Goal: Book appointment/travel/reservation

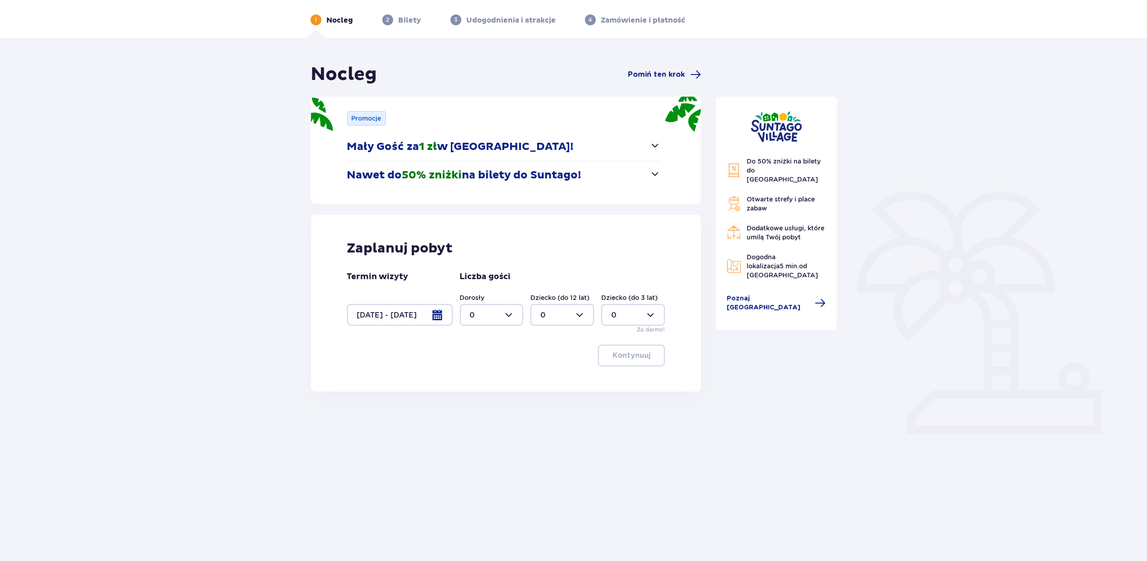
click at [482, 316] on div at bounding box center [492, 315] width 64 height 22
click at [486, 360] on div "4" at bounding box center [492, 359] width 44 height 10
type input "4"
click at [554, 309] on div at bounding box center [562, 315] width 64 height 22
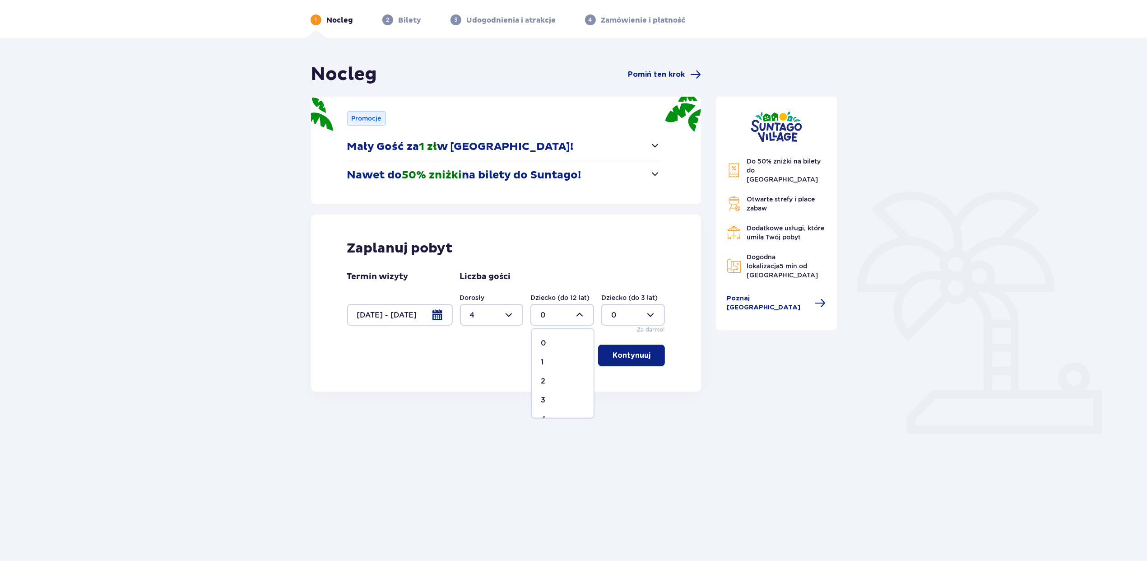
click at [553, 356] on span "1" at bounding box center [563, 362] width 62 height 19
click at [575, 315] on div at bounding box center [562, 315] width 64 height 22
click at [560, 342] on div "0" at bounding box center [563, 343] width 44 height 10
type input "0"
click at [622, 354] on p "Kontynuuj" at bounding box center [632, 355] width 38 height 10
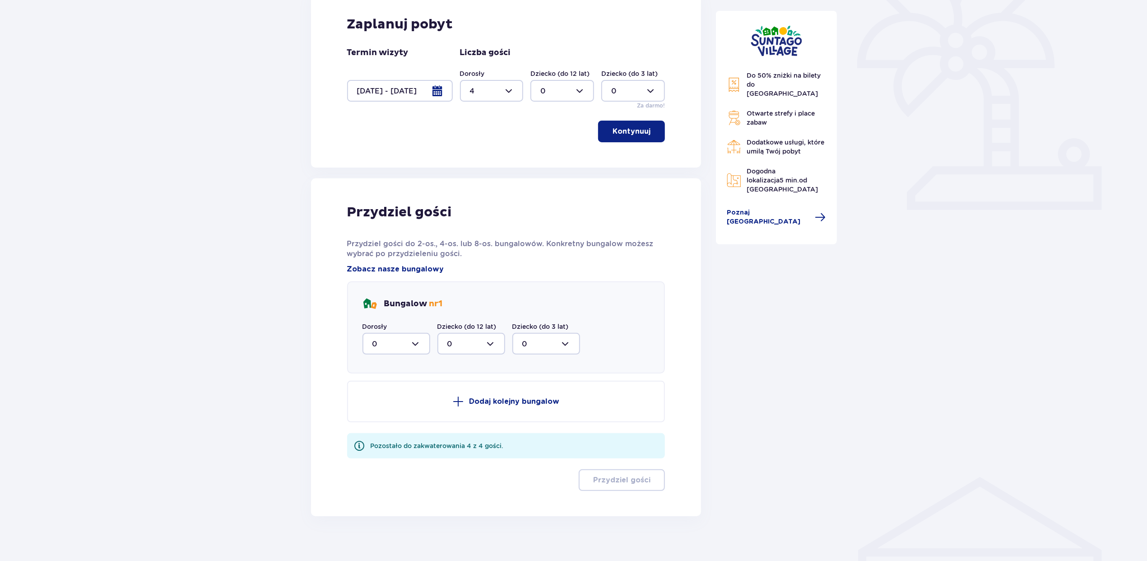
scroll to position [265, 0]
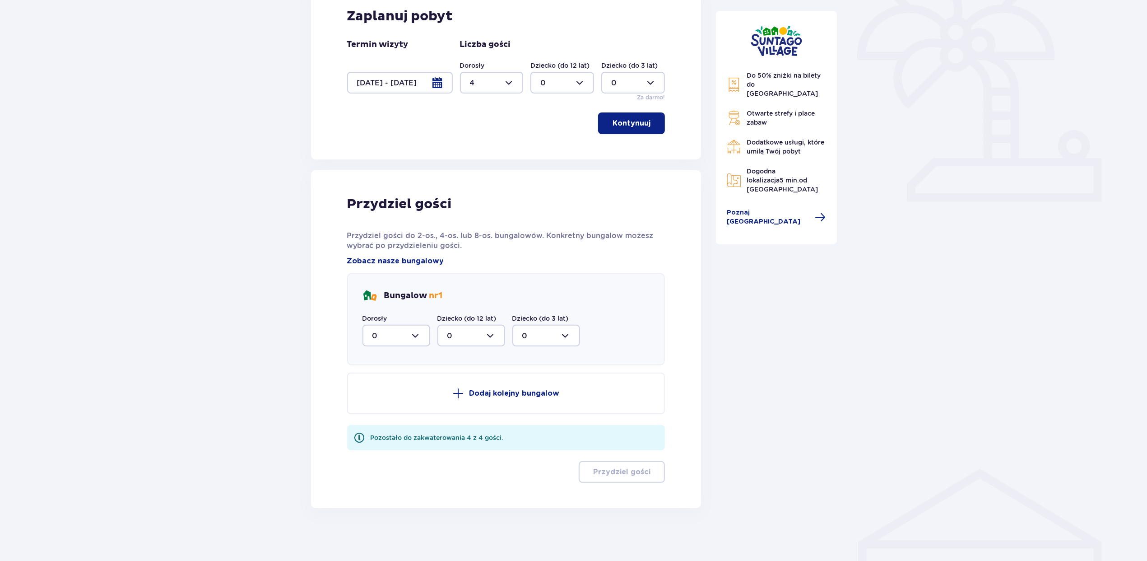
click at [383, 336] on div at bounding box center [397, 336] width 68 height 22
click at [396, 419] on div "4" at bounding box center [396, 424] width 48 height 10
type input "4"
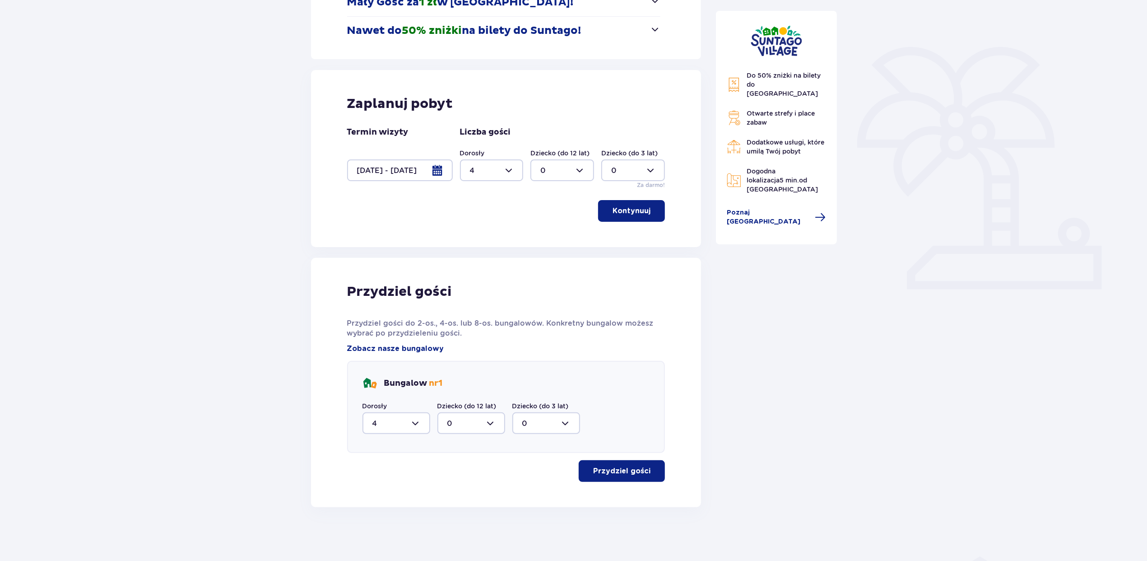
click at [598, 475] on p "Przydziel gości" at bounding box center [621, 471] width 57 height 10
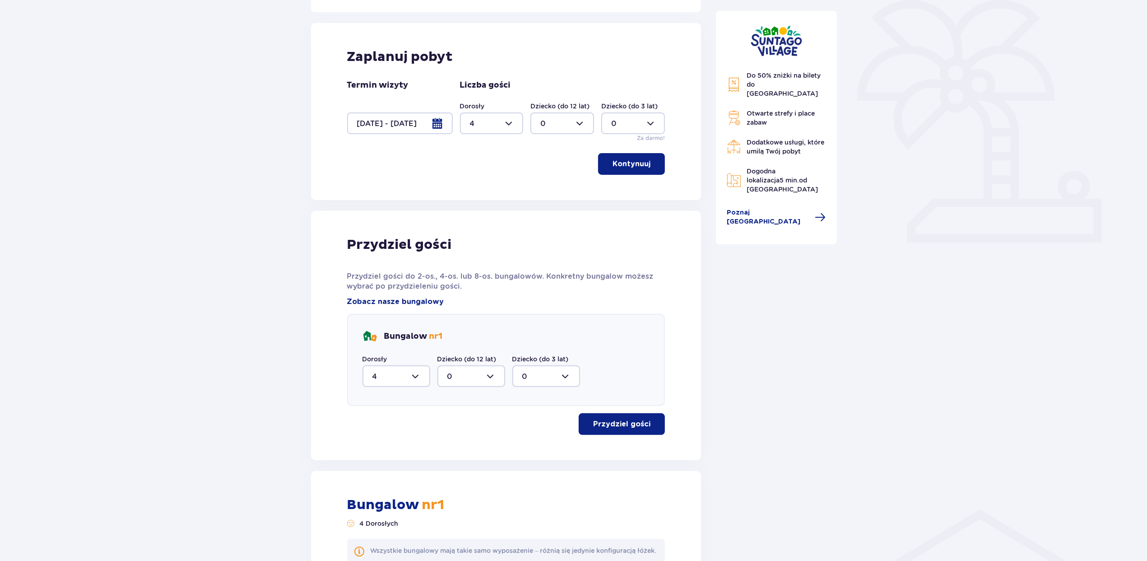
scroll to position [241, 0]
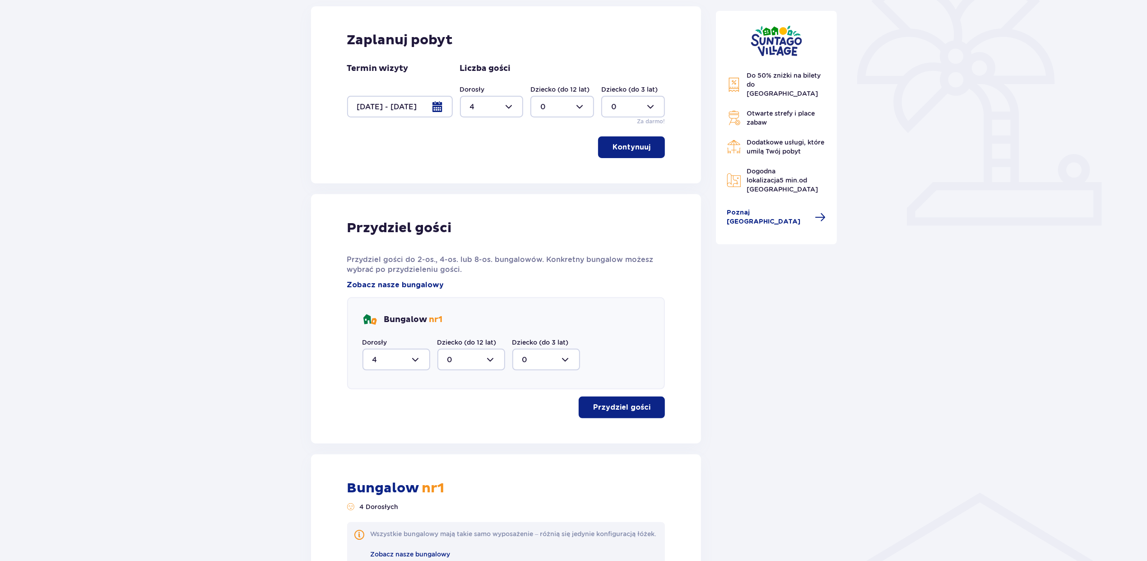
click at [488, 102] on div at bounding box center [492, 107] width 64 height 22
click at [477, 168] on div "2" at bounding box center [492, 173] width 44 height 10
type input "2"
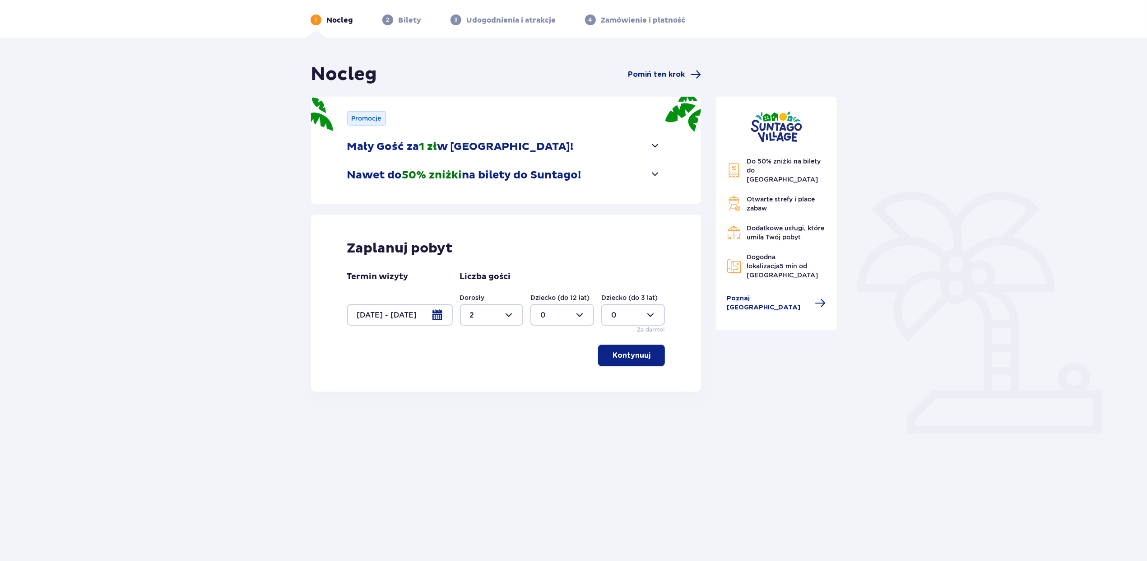
scroll to position [33, 0]
click at [562, 315] on div at bounding box center [562, 315] width 64 height 22
click at [550, 362] on div "1" at bounding box center [563, 362] width 44 height 10
type input "1"
click at [616, 356] on p "Kontynuuj" at bounding box center [632, 355] width 38 height 10
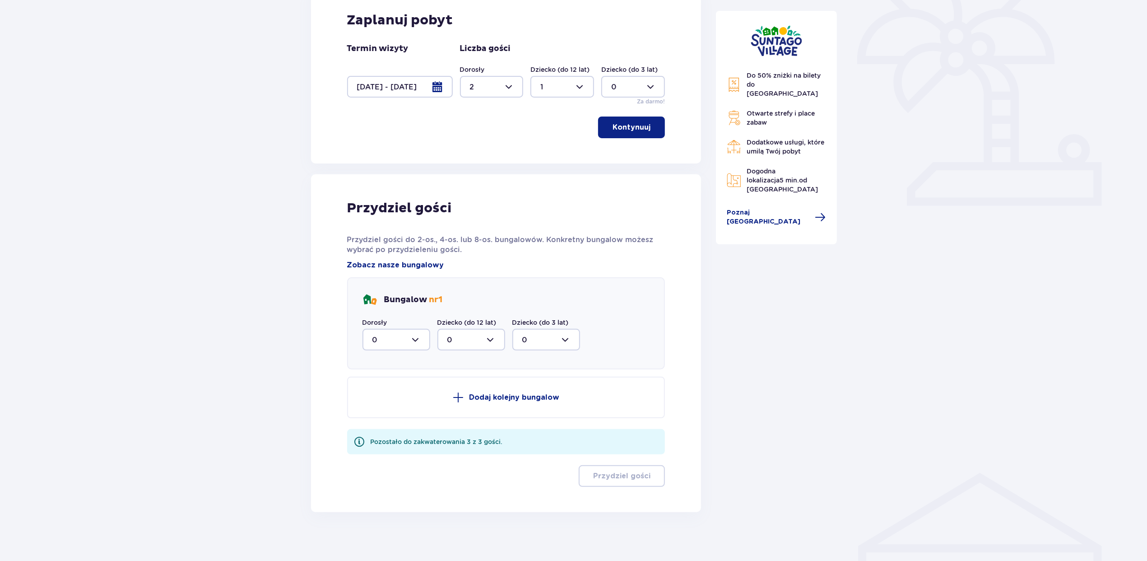
scroll to position [265, 0]
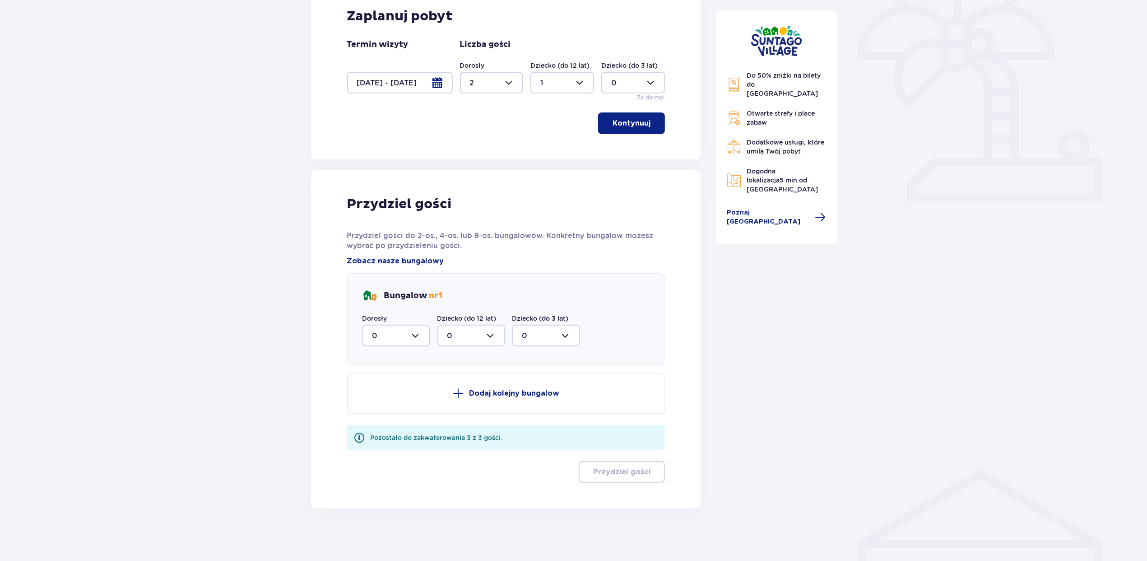
click at [396, 339] on div at bounding box center [397, 336] width 68 height 22
click at [392, 399] on div "2" at bounding box center [396, 401] width 48 height 10
type input "2"
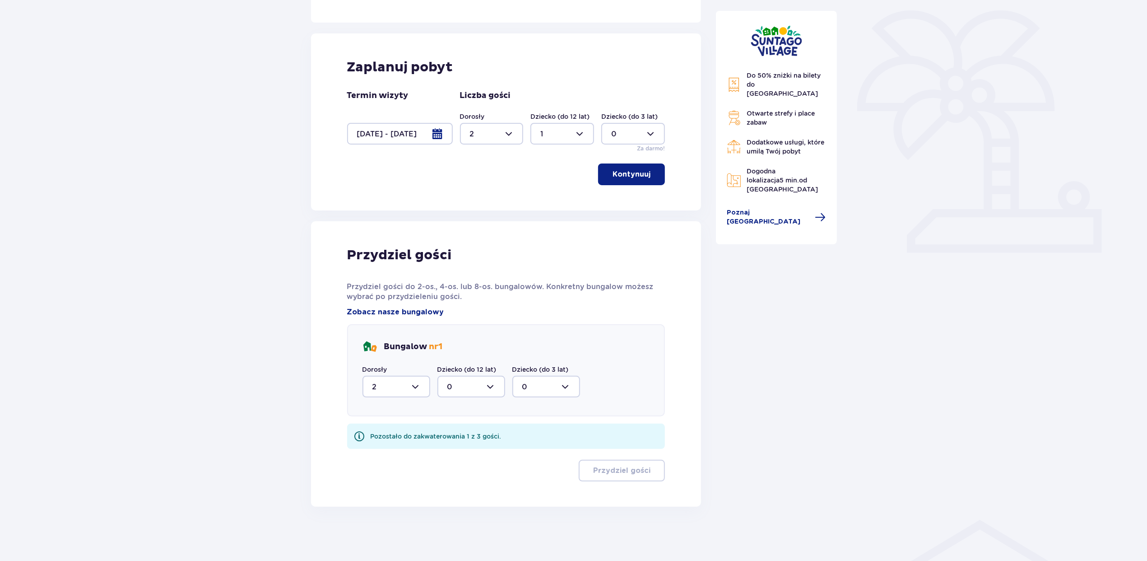
scroll to position [213, 0]
click at [468, 383] on div at bounding box center [471, 387] width 68 height 22
click at [462, 430] on div "1" at bounding box center [471, 433] width 48 height 10
type input "1"
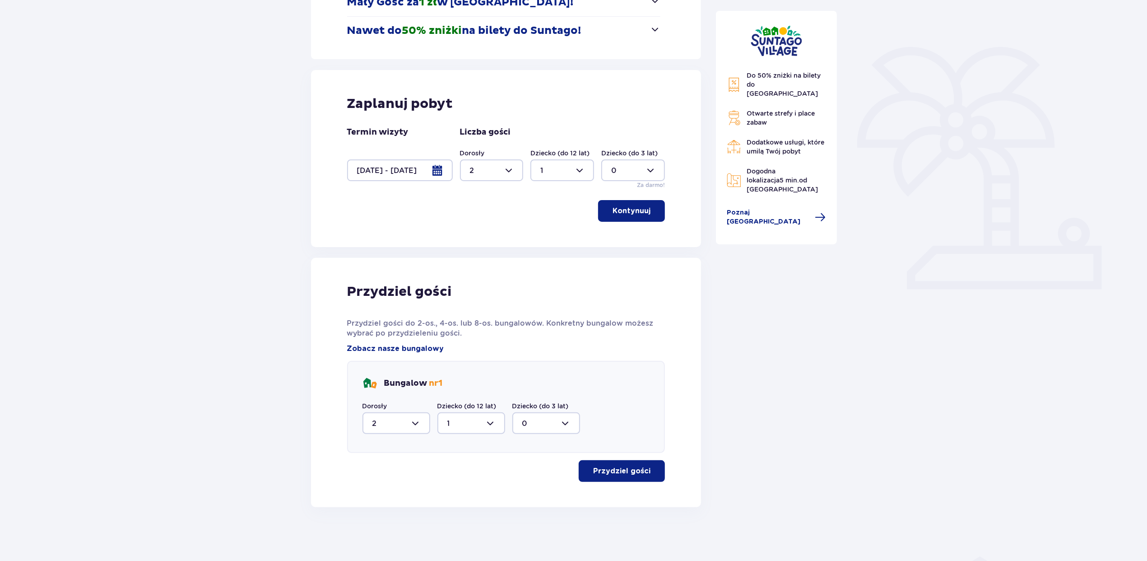
click at [610, 472] on p "Przydziel gości" at bounding box center [621, 471] width 57 height 10
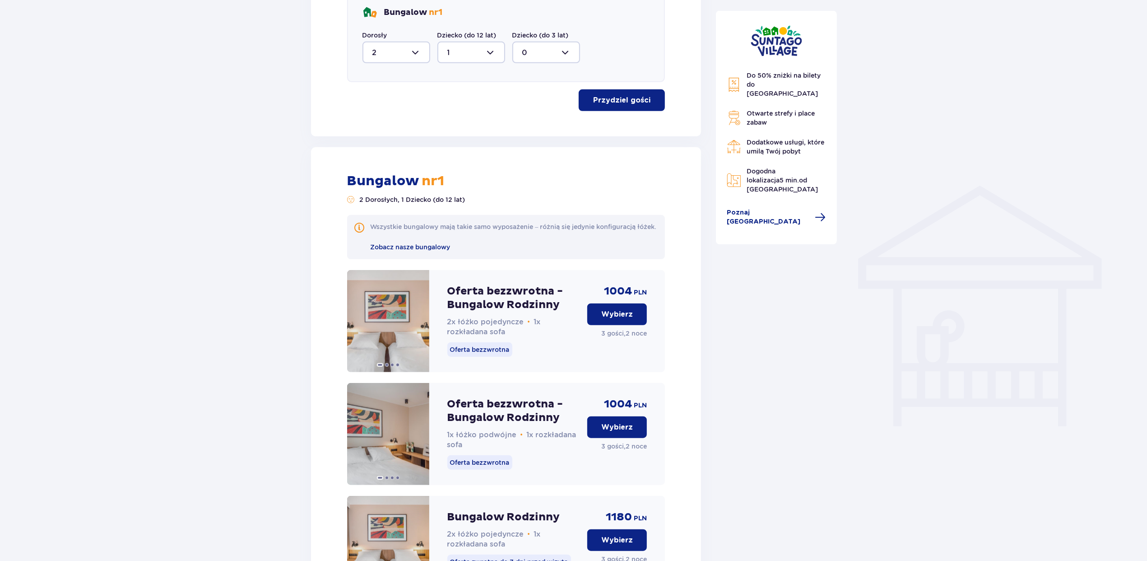
scroll to position [623, 0]
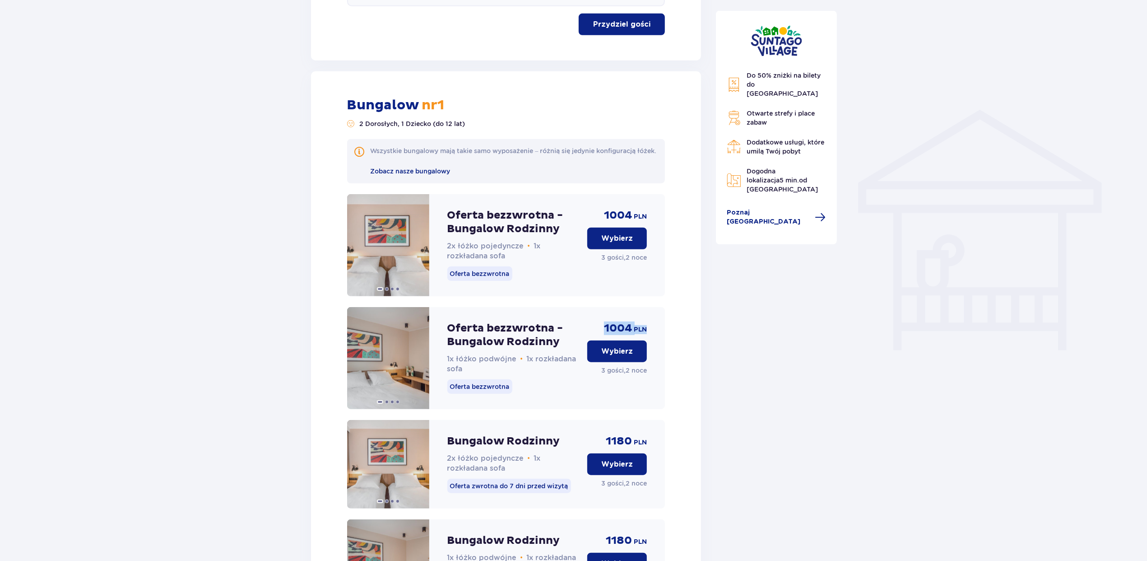
drag, startPoint x: 654, startPoint y: 335, endPoint x: 605, endPoint y: 332, distance: 48.8
click at [605, 332] on div "Oferta bezzwrotna - Bungalow Rodzinny 1x łóżko podwójne • 1x rozkładana sofa Of…" at bounding box center [506, 358] width 318 height 102
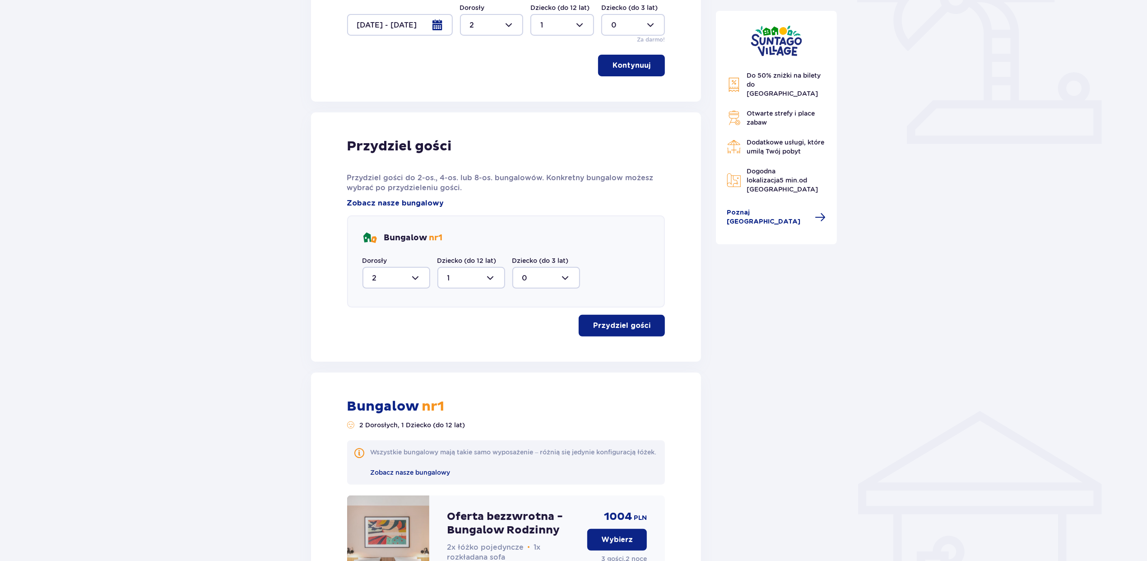
scroll to position [82, 0]
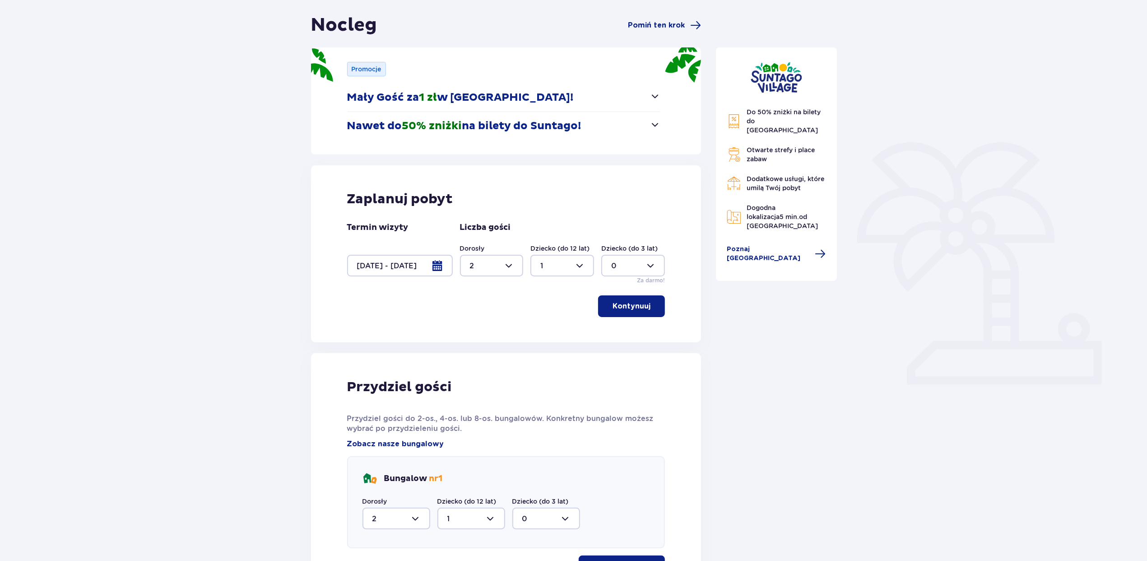
click at [497, 266] on div at bounding box center [492, 266] width 64 height 22
click at [483, 312] on div "4" at bounding box center [492, 310] width 44 height 10
type input "4"
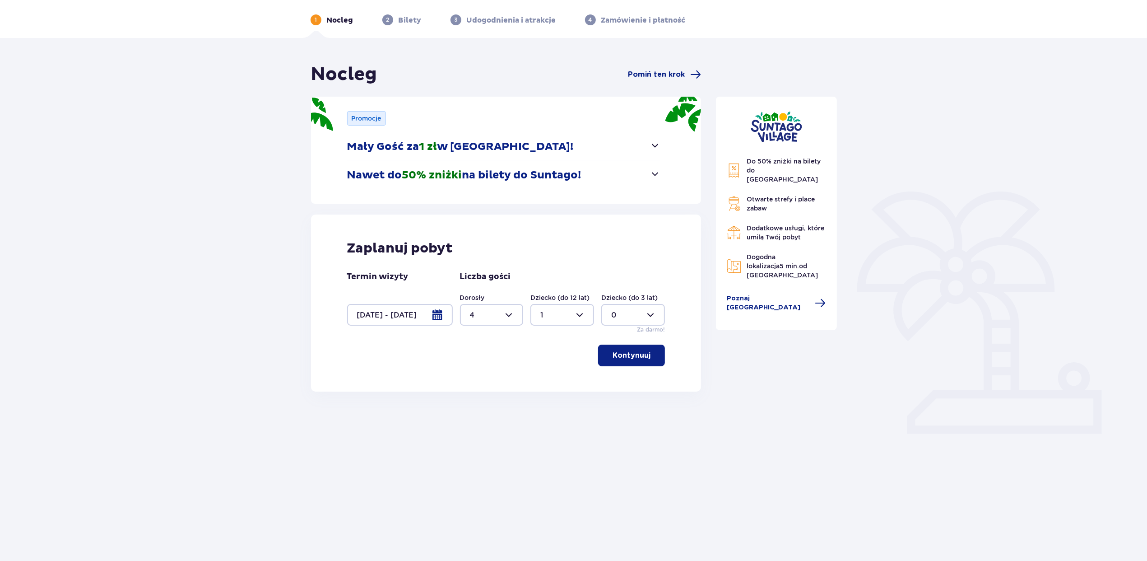
scroll to position [33, 0]
click at [549, 318] on div at bounding box center [562, 315] width 64 height 22
click at [559, 344] on div "0" at bounding box center [563, 343] width 44 height 10
type input "0"
click at [634, 349] on button "Kontynuuj" at bounding box center [631, 355] width 67 height 22
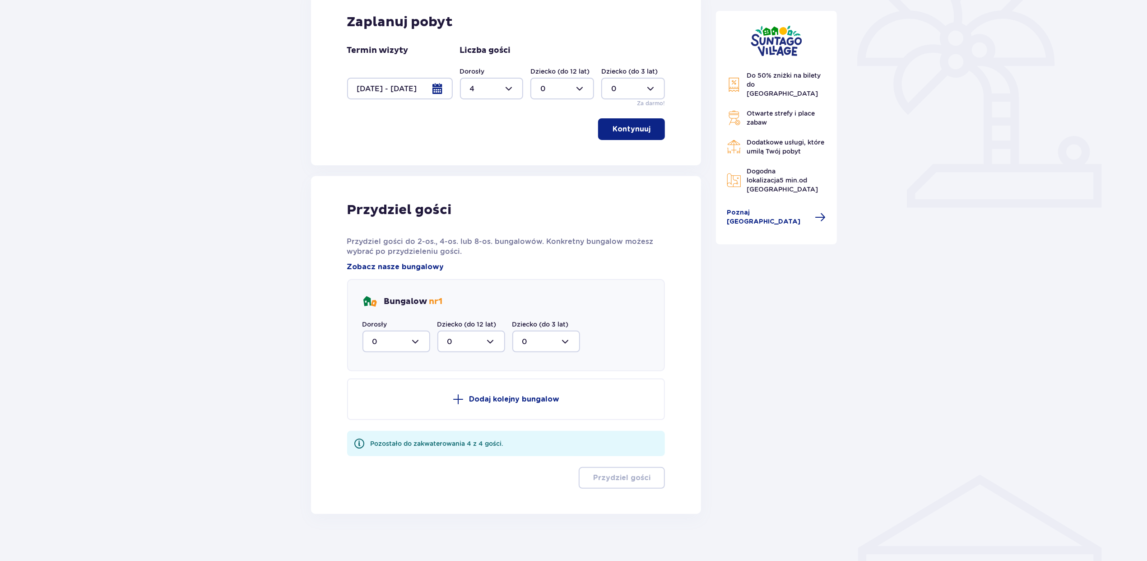
scroll to position [265, 0]
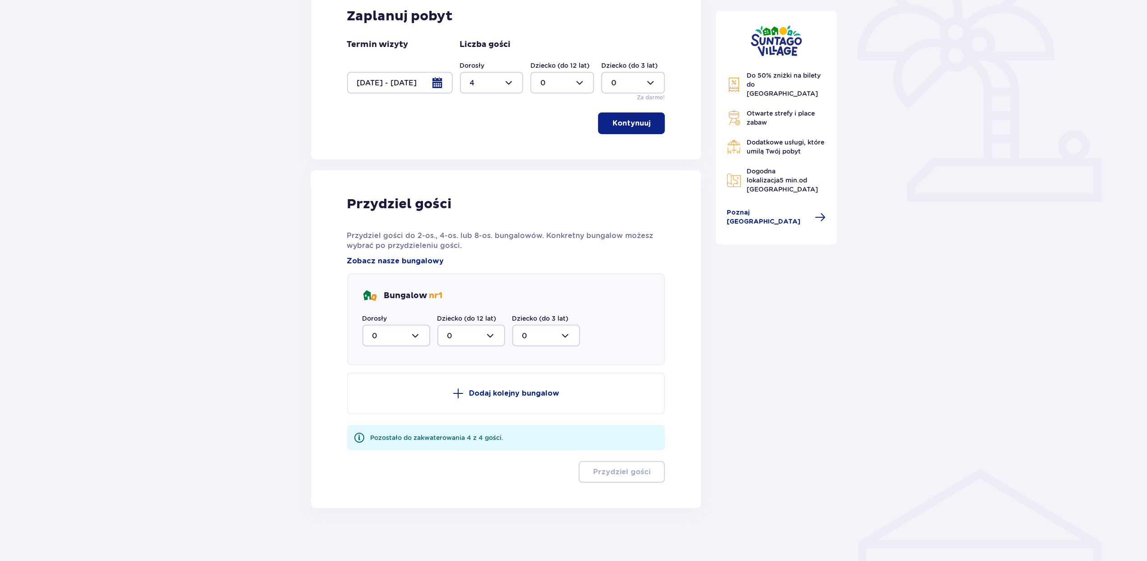
click at [386, 335] on div at bounding box center [397, 336] width 68 height 22
click at [385, 419] on div "4" at bounding box center [396, 424] width 48 height 10
type input "4"
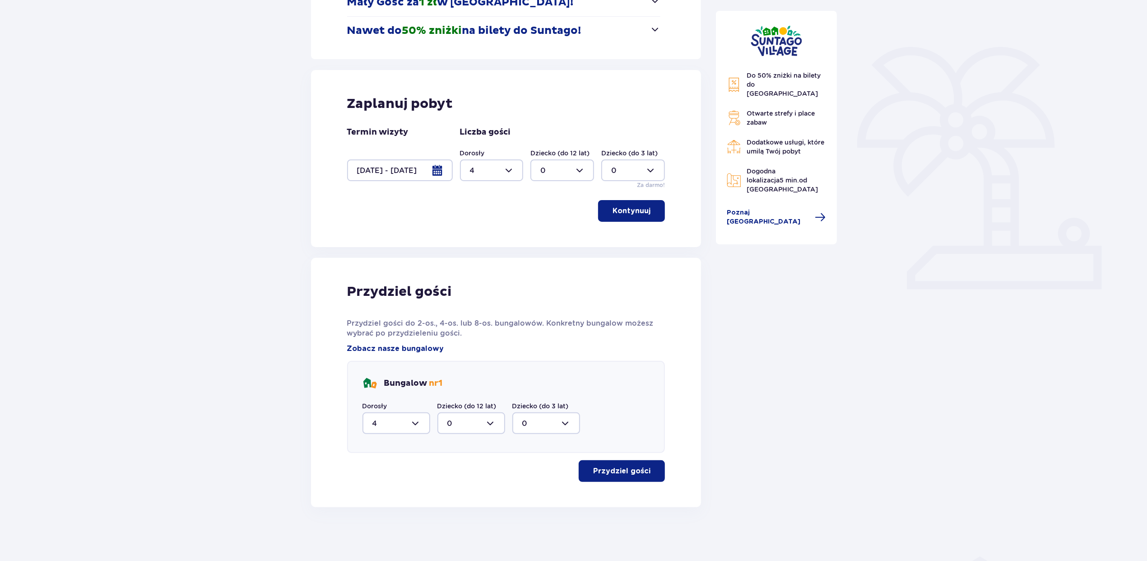
click at [624, 471] on p "Przydziel gości" at bounding box center [621, 471] width 57 height 10
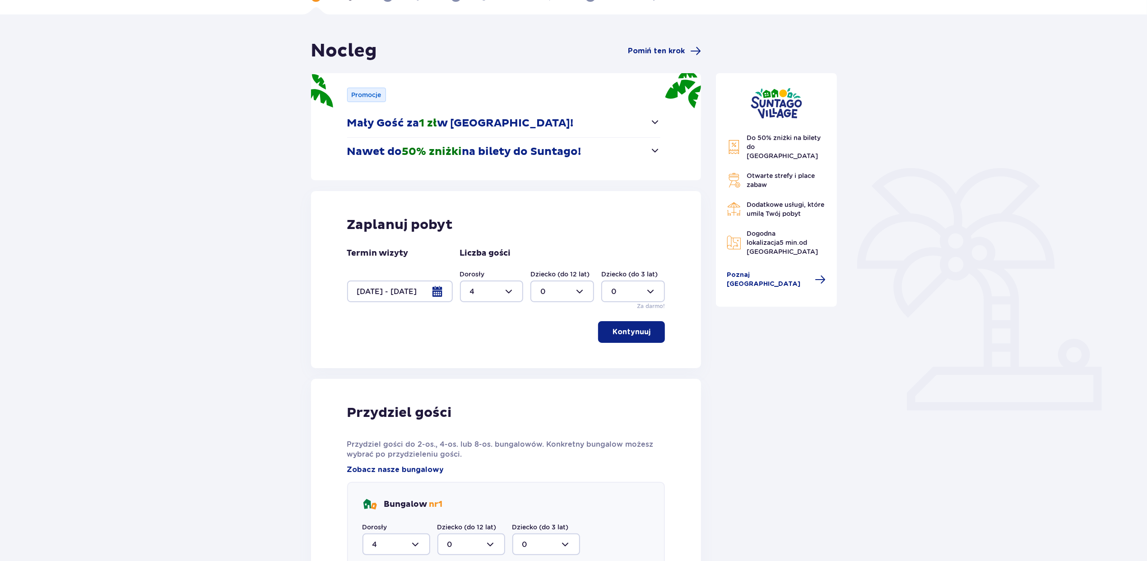
scroll to position [0, 0]
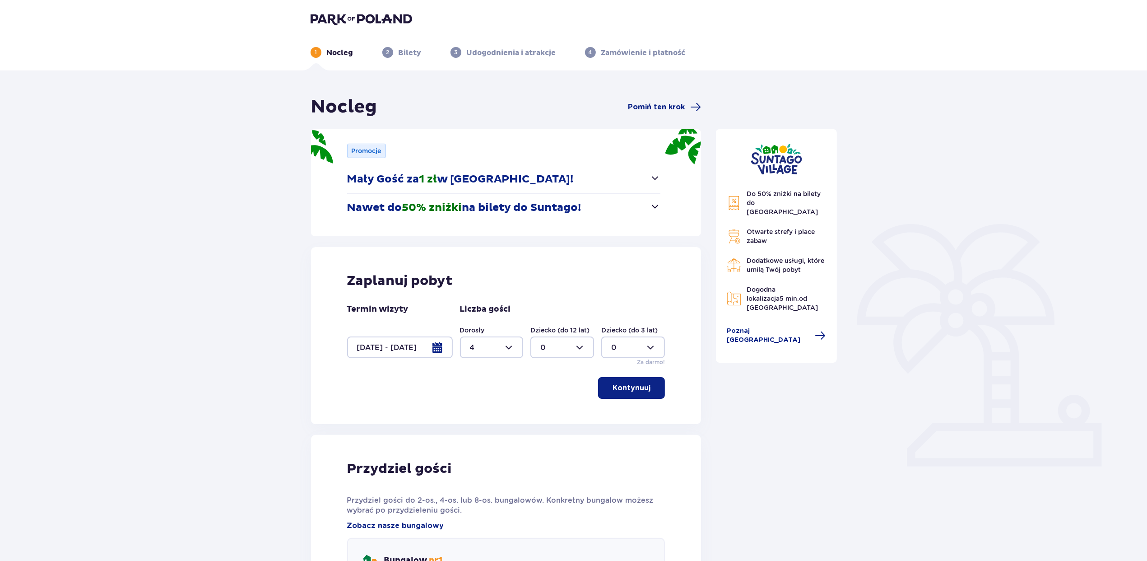
click at [394, 349] on div at bounding box center [400, 347] width 106 height 22
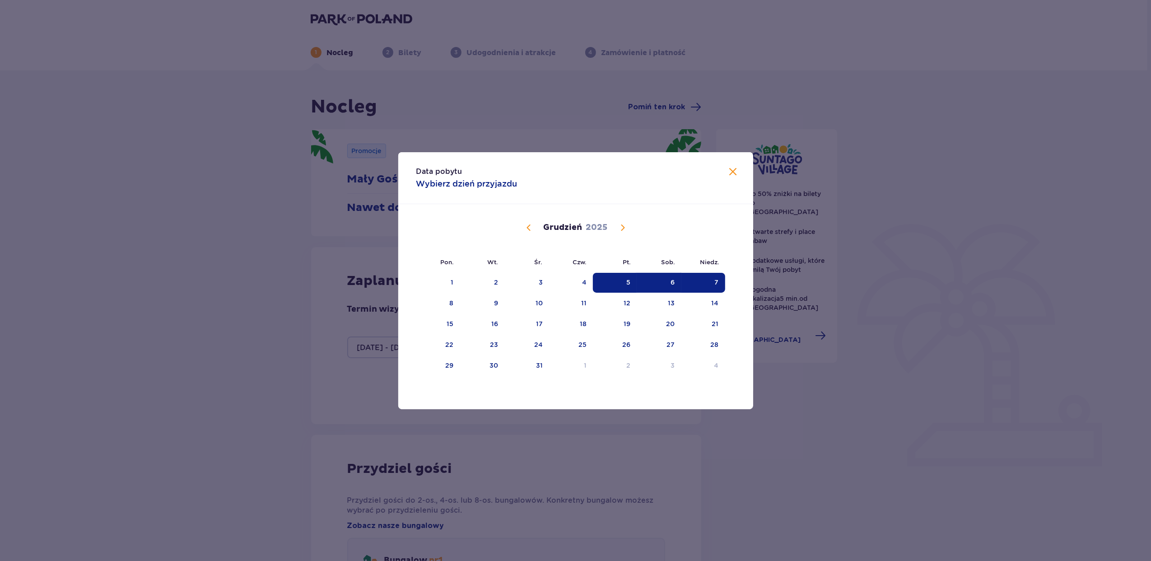
click at [529, 224] on span "Poprzedni miesiąc" at bounding box center [528, 227] width 11 height 11
click at [523, 228] on span "Poprzedni miesiąc" at bounding box center [528, 227] width 11 height 11
click at [674, 296] on div "11" at bounding box center [659, 303] width 44 height 20
click at [708, 300] on div "12" at bounding box center [703, 303] width 44 height 20
type input "11.10.25 - 12.10.25"
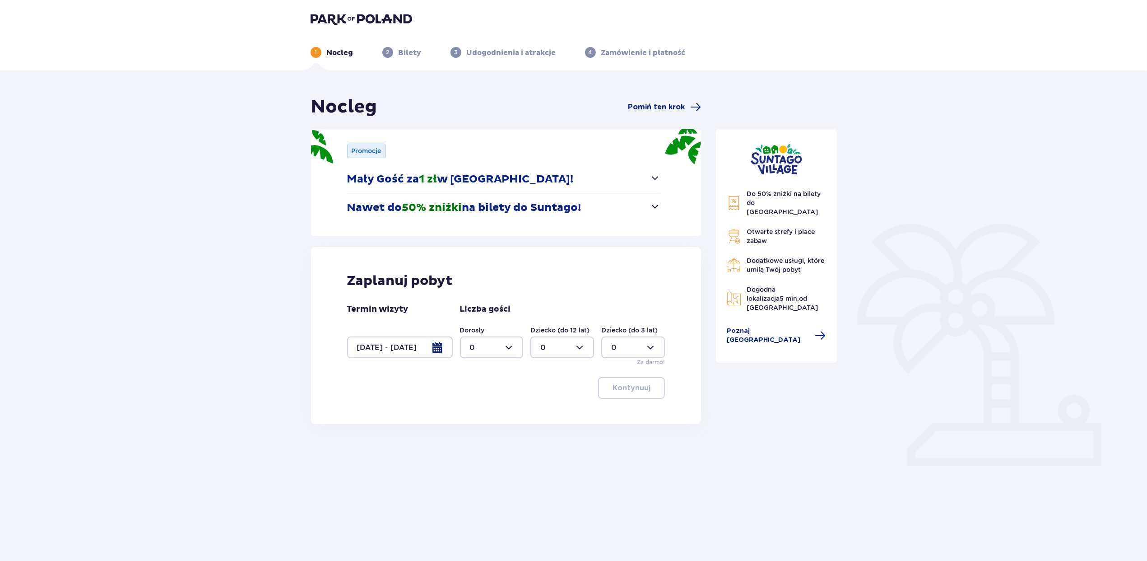
click at [481, 349] on div at bounding box center [492, 347] width 64 height 22
click at [481, 414] on div "2" at bounding box center [492, 414] width 44 height 10
type input "2"
click at [614, 391] on p "Kontynuuj" at bounding box center [632, 388] width 38 height 10
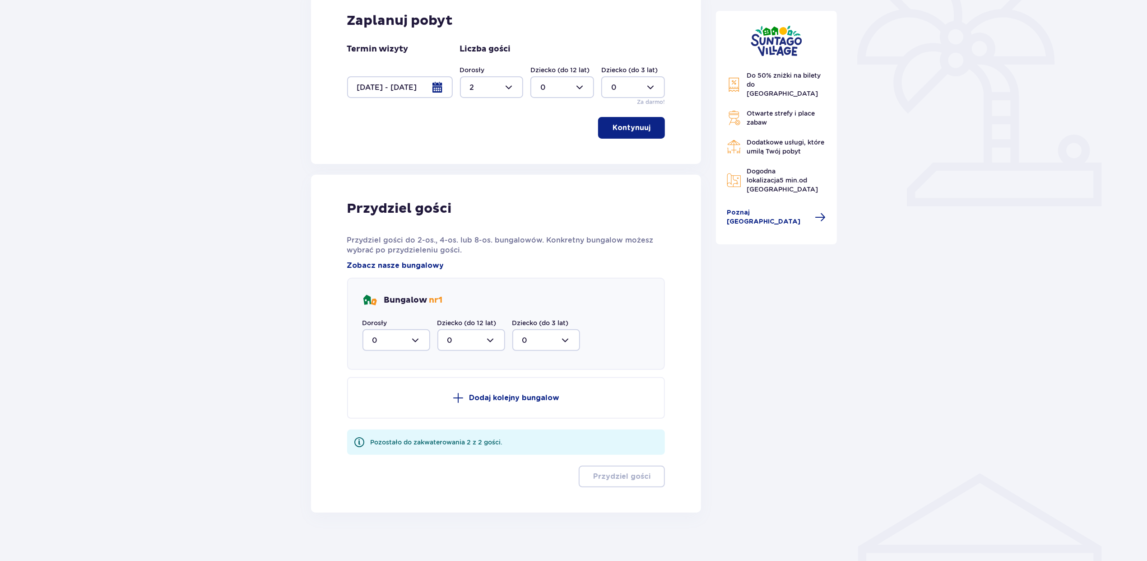
scroll to position [265, 0]
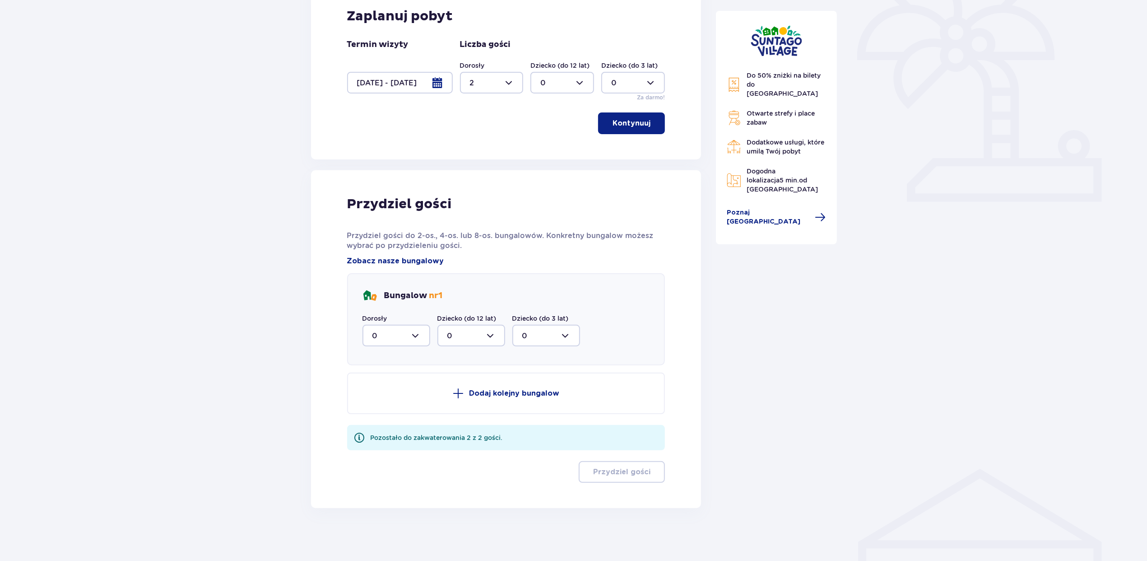
click at [396, 342] on div at bounding box center [397, 336] width 68 height 22
click at [391, 400] on div "2" at bounding box center [396, 401] width 48 height 10
type input "2"
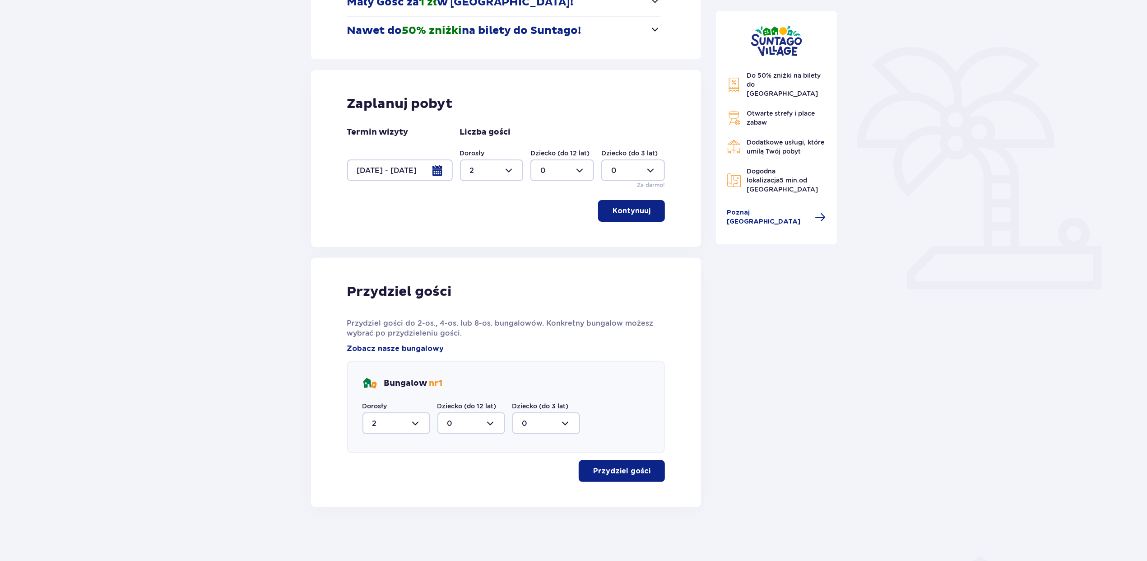
click at [631, 474] on p "Przydziel gości" at bounding box center [621, 471] width 57 height 10
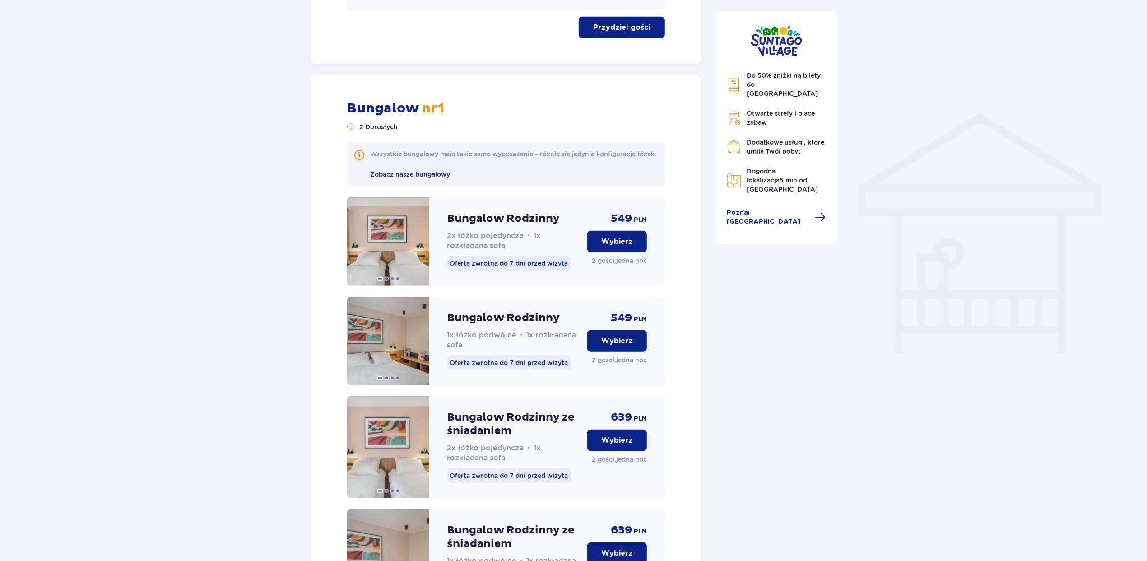
scroll to position [684, 0]
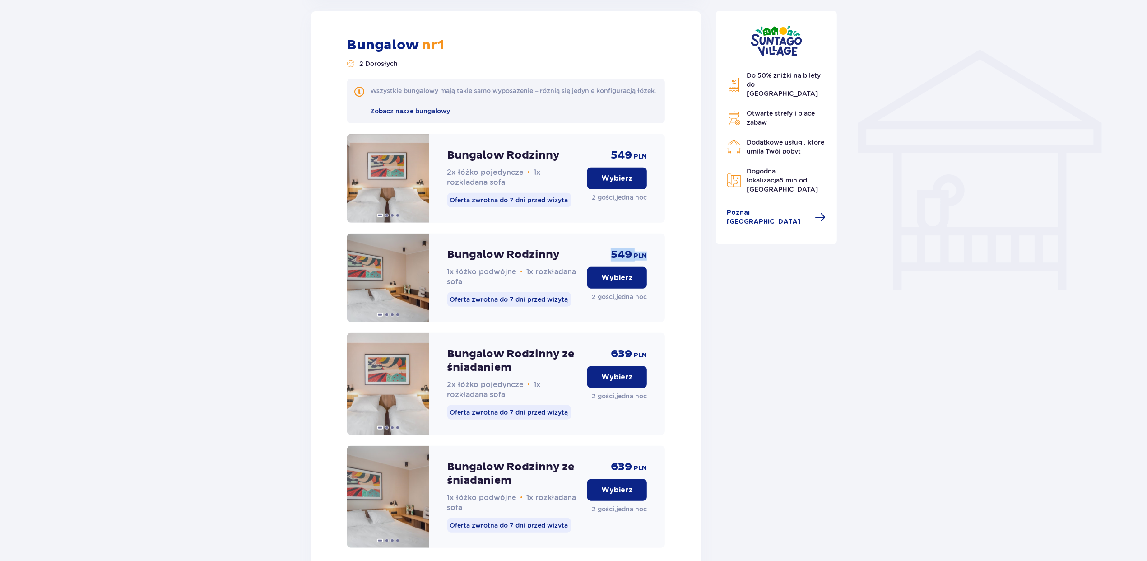
drag, startPoint x: 653, startPoint y: 266, endPoint x: 613, endPoint y: 265, distance: 40.2
click at [613, 265] on div "Bungalow Rodzinny 1x łóżko podwójne • 1x rozkładana sofa Oferta zwrotna do 7 dn…" at bounding box center [506, 277] width 318 height 88
drag, startPoint x: 613, startPoint y: 265, endPoint x: 642, endPoint y: 163, distance: 106.6
click at [651, 163] on div "Bungalow Rodzinny 2x łóżko pojedyncze • 1x rozkładana sofa Oferta zwrotna do 7 …" at bounding box center [506, 178] width 318 height 88
drag, startPoint x: 642, startPoint y: 163, endPoint x: 606, endPoint y: 163, distance: 36.1
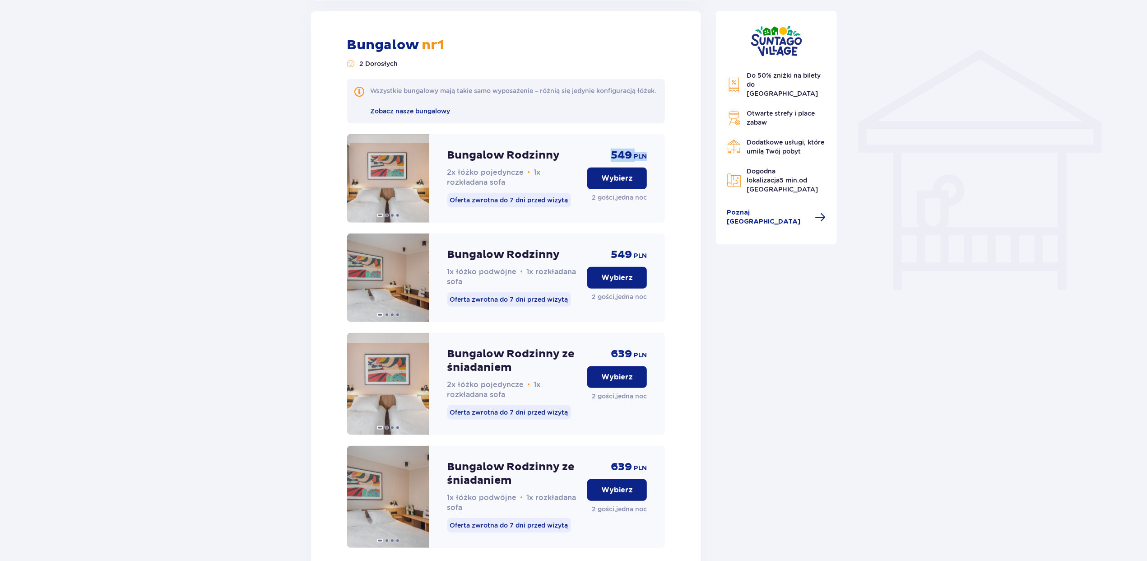
click at [606, 163] on div "Bungalow Rodzinny 2x łóżko pojedyncze • 1x rozkładana sofa Oferta zwrotna do 7 …" at bounding box center [506, 178] width 318 height 88
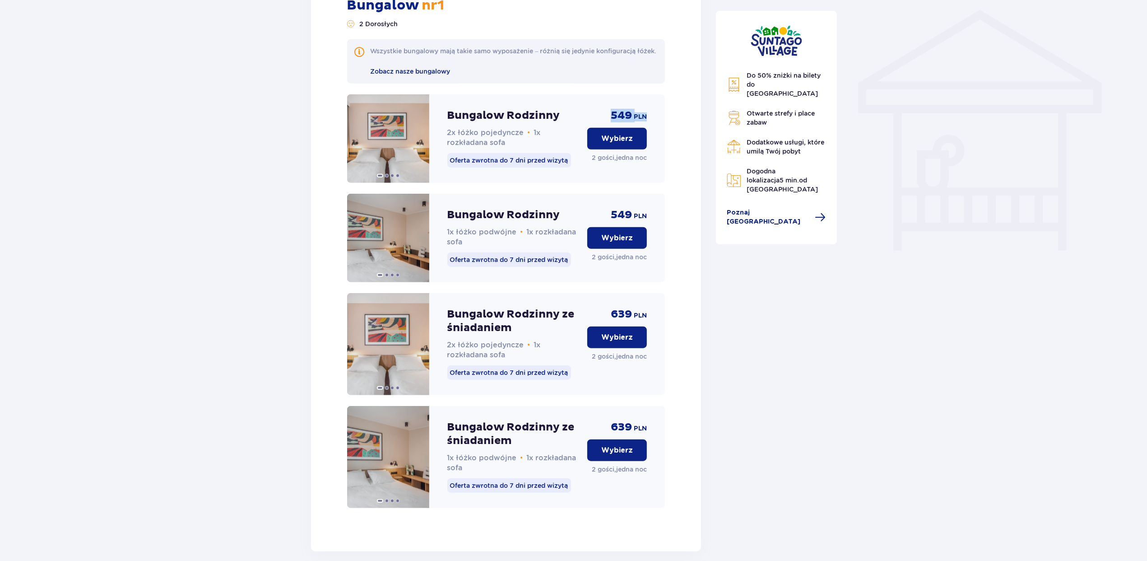
scroll to position [779, 0]
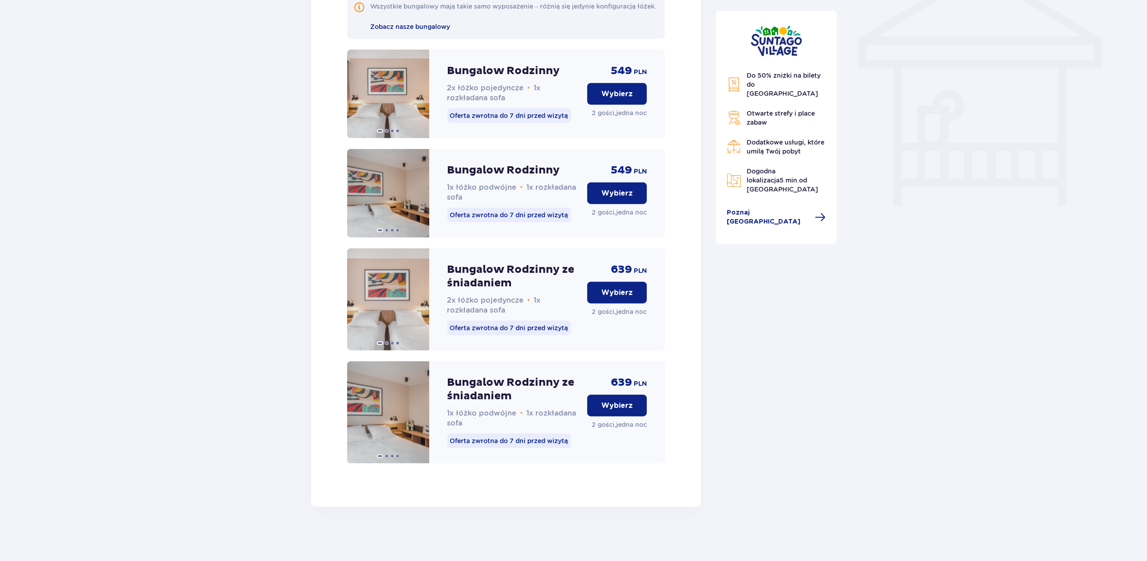
click at [588, 69] on div "549 PLN Wybierz 2 gości , jedna noc" at bounding box center [617, 94] width 60 height 88
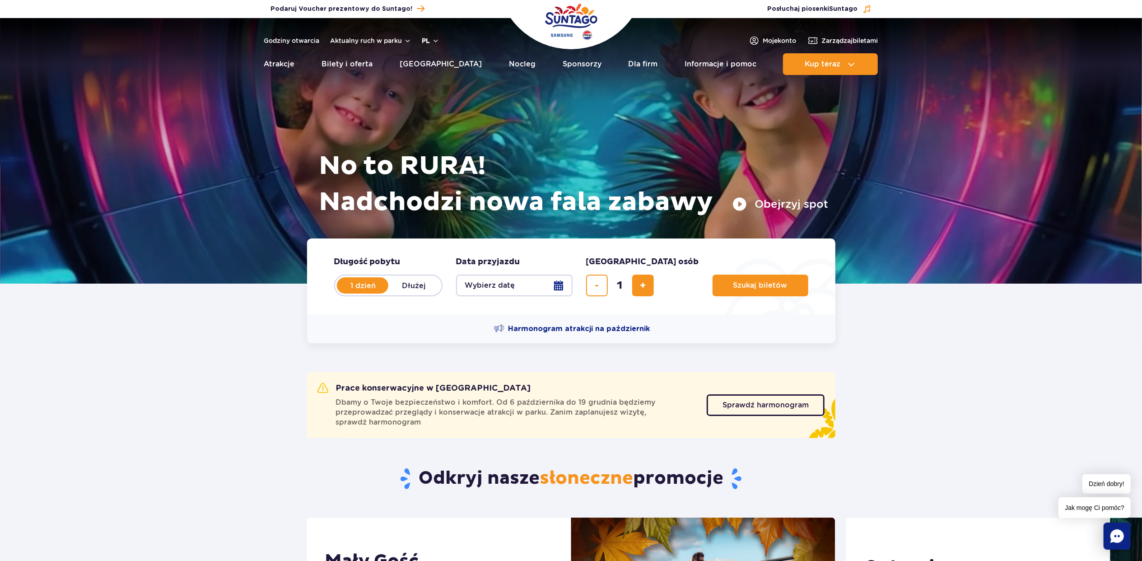
click at [430, 41] on button "pl" at bounding box center [430, 40] width 17 height 9
click at [433, 80] on button "EN" at bounding box center [436, 78] width 26 height 9
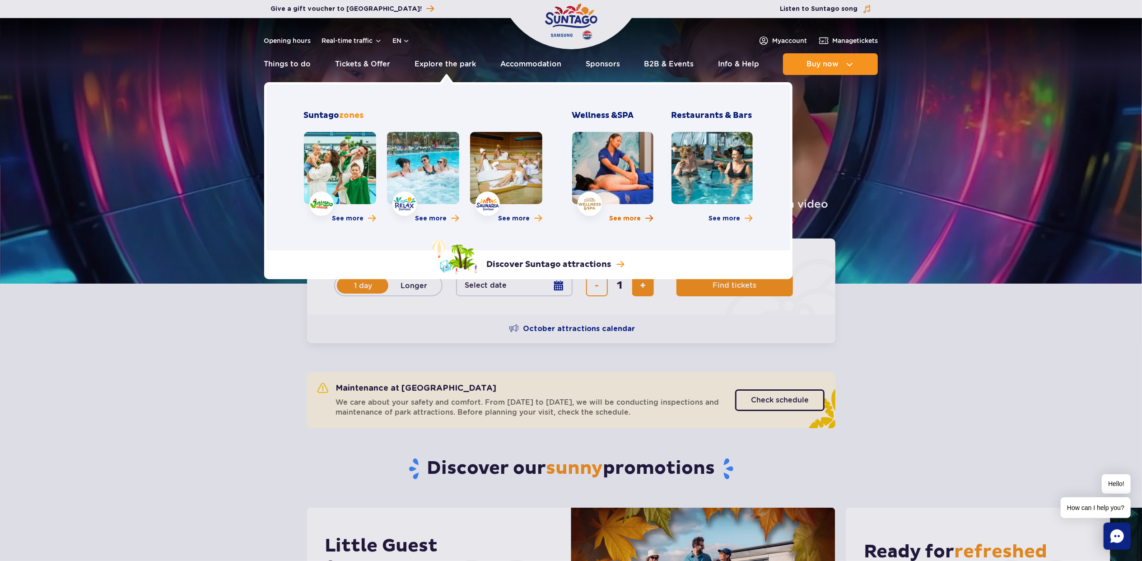
click at [620, 215] on span "See more" at bounding box center [625, 218] width 32 height 9
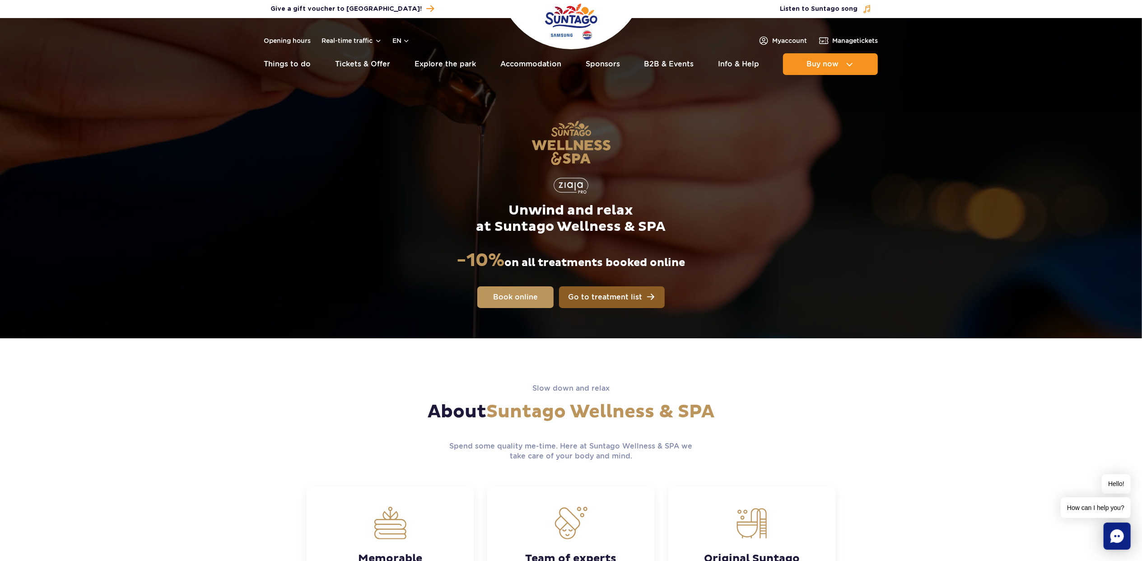
click at [581, 290] on link "Go to treatment list" at bounding box center [612, 297] width 106 height 22
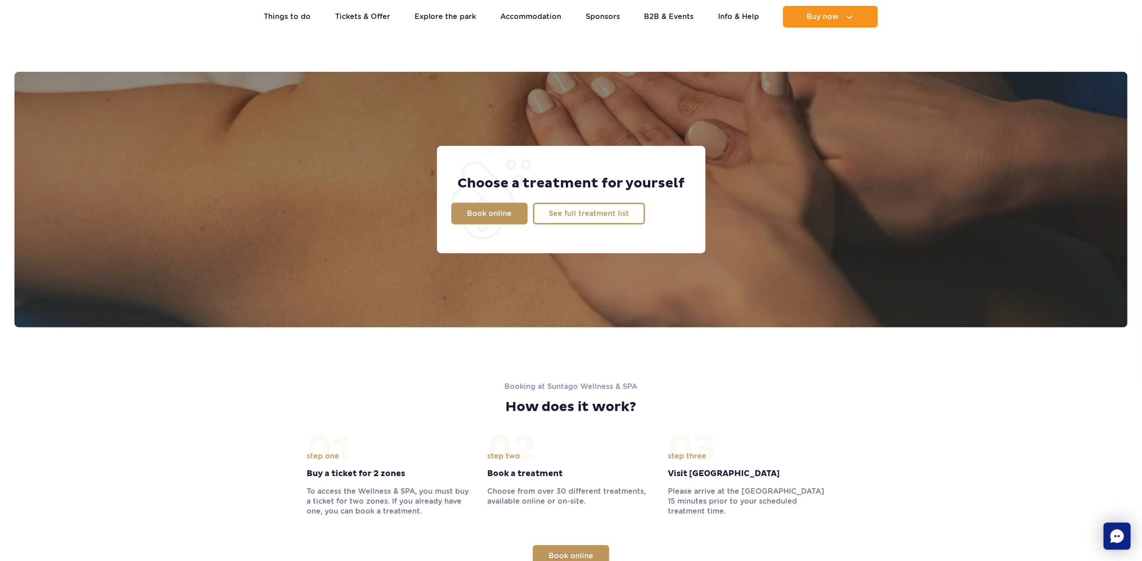
scroll to position [712, 0]
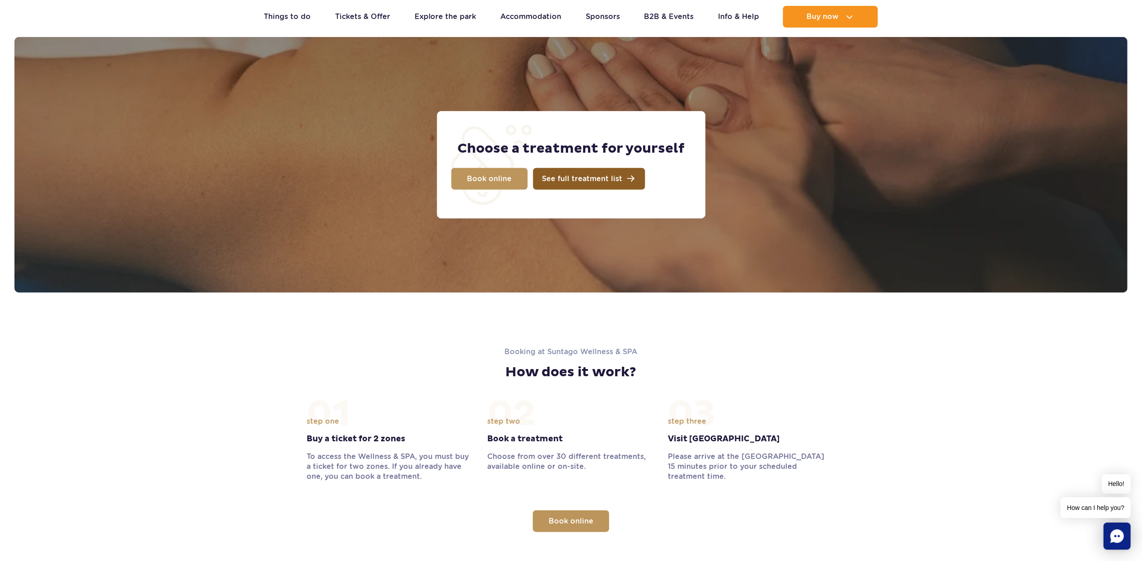
click at [560, 178] on span "See full treatment list" at bounding box center [582, 178] width 80 height 7
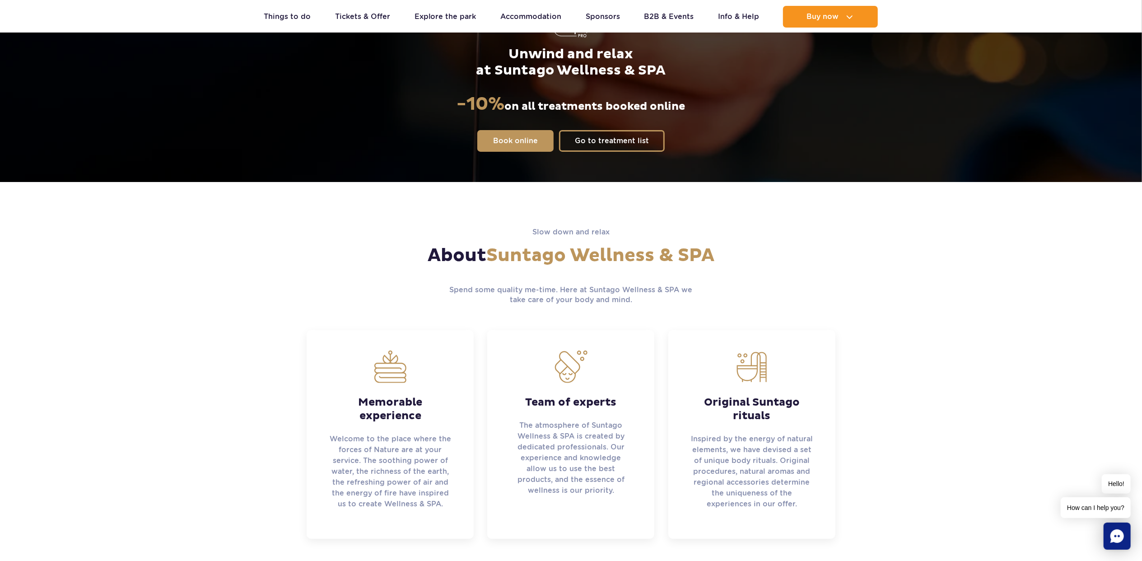
scroll to position [0, 0]
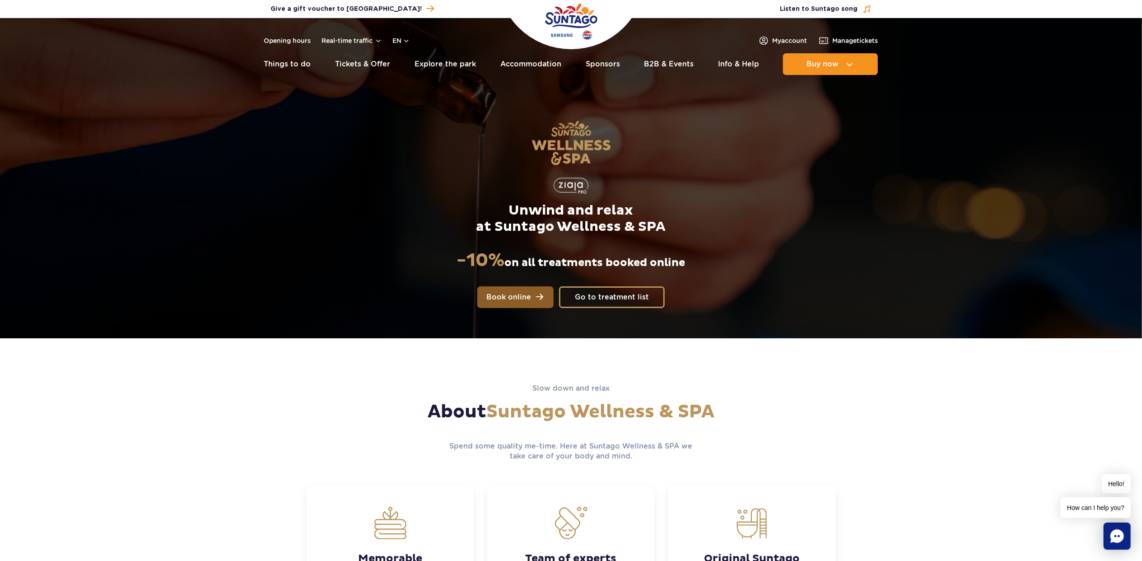
click at [521, 298] on span "Book online" at bounding box center [508, 296] width 45 height 7
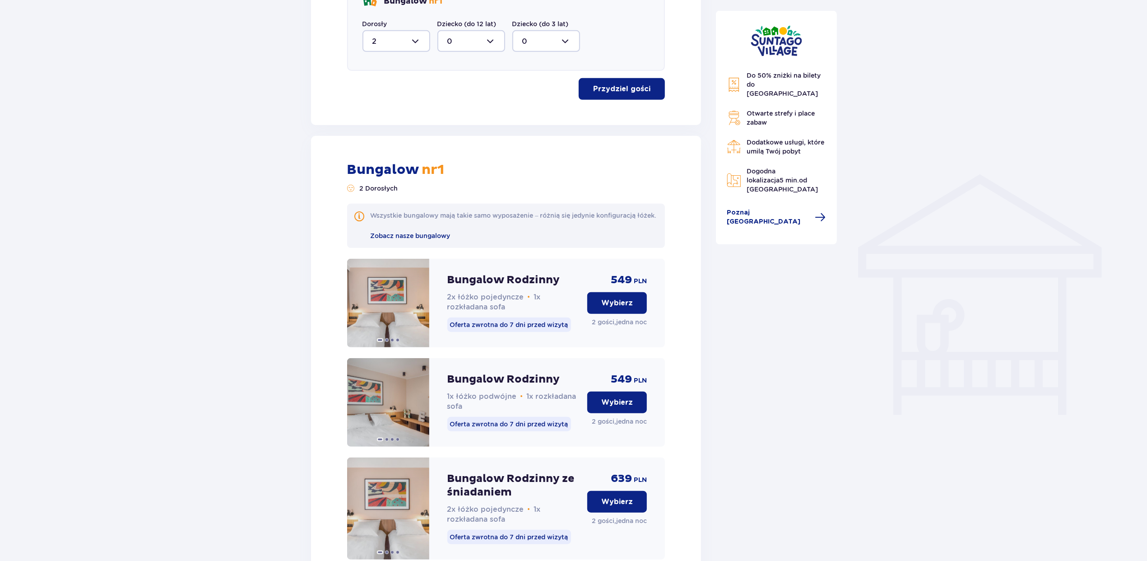
scroll to position [478, 0]
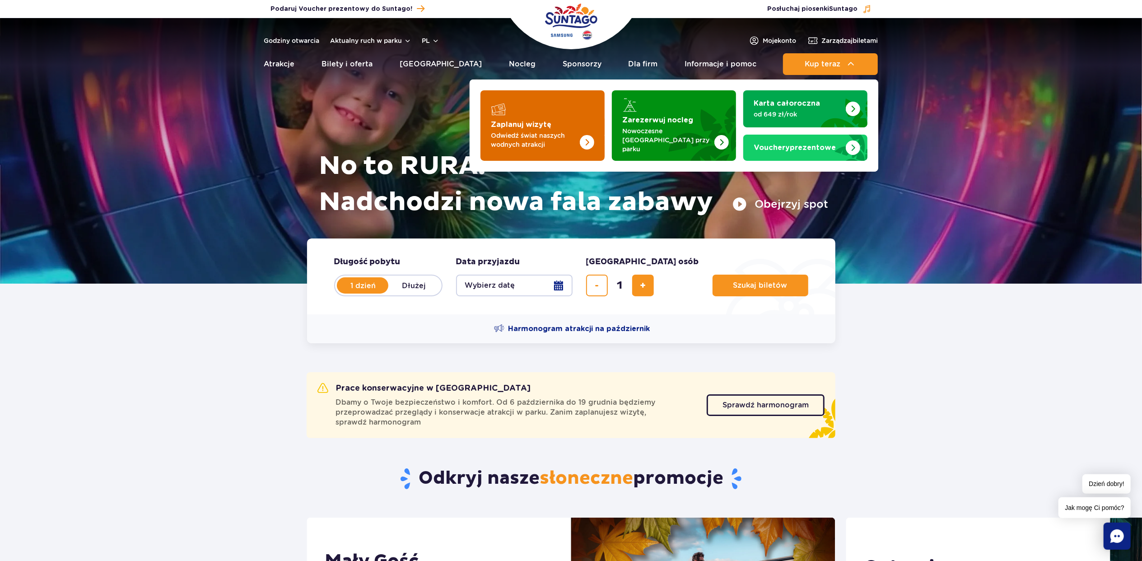
click at [535, 121] on strong "Zaplanuj wizytę" at bounding box center [521, 124] width 60 height 7
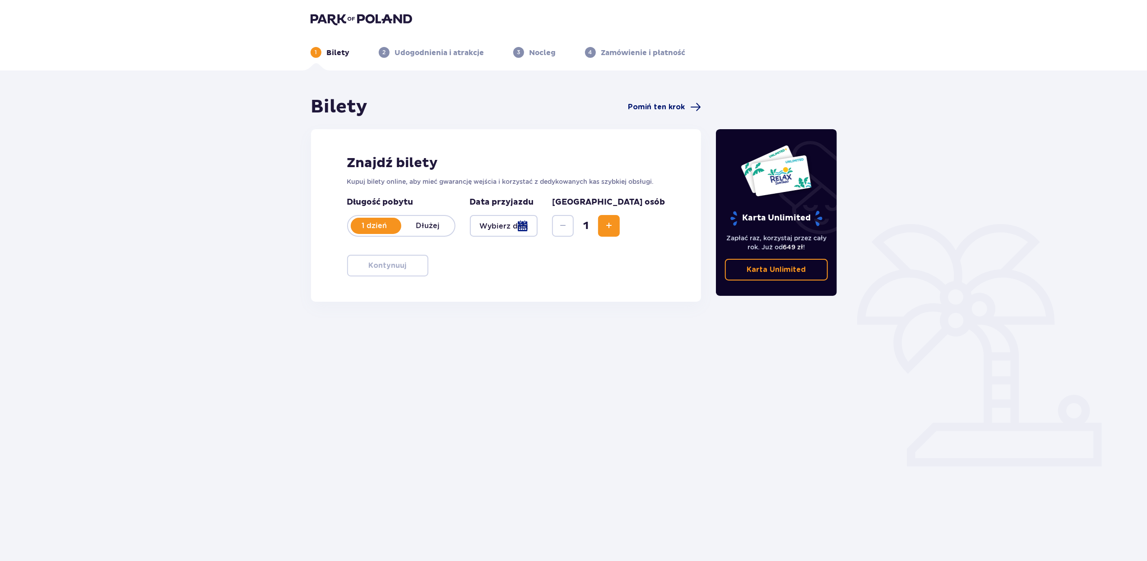
click at [656, 108] on span "Pomiń ten krok" at bounding box center [656, 107] width 57 height 10
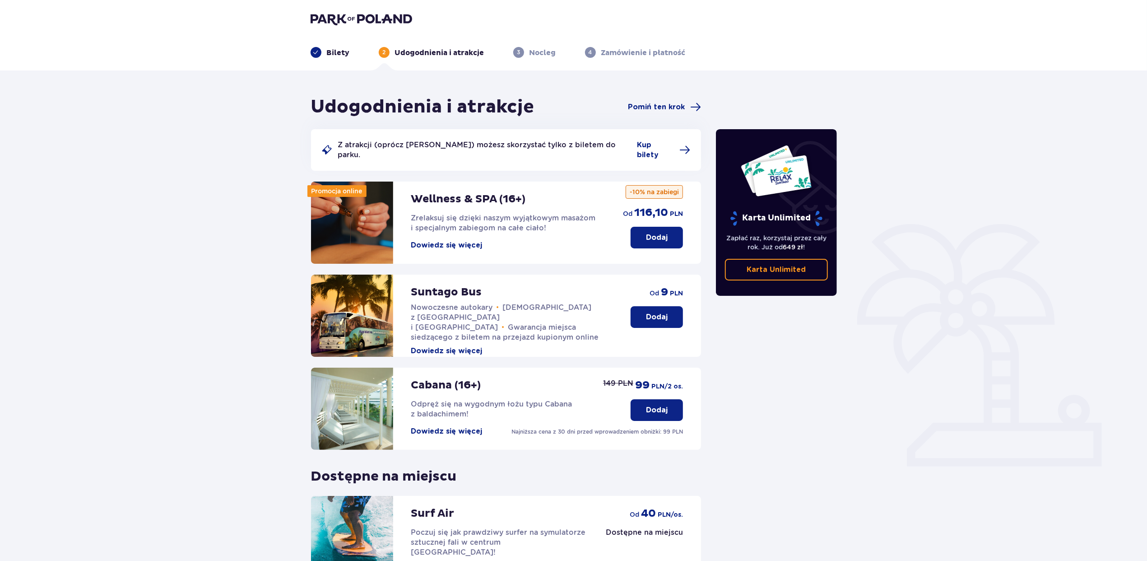
click at [667, 232] on p "Dodaj" at bounding box center [657, 237] width 22 height 10
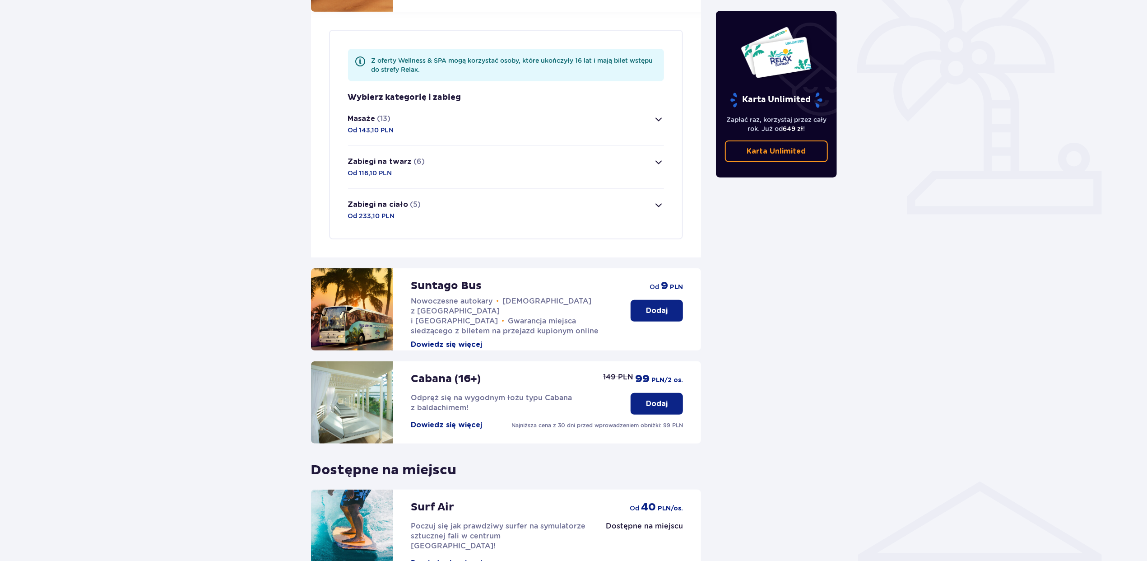
scroll to position [262, 0]
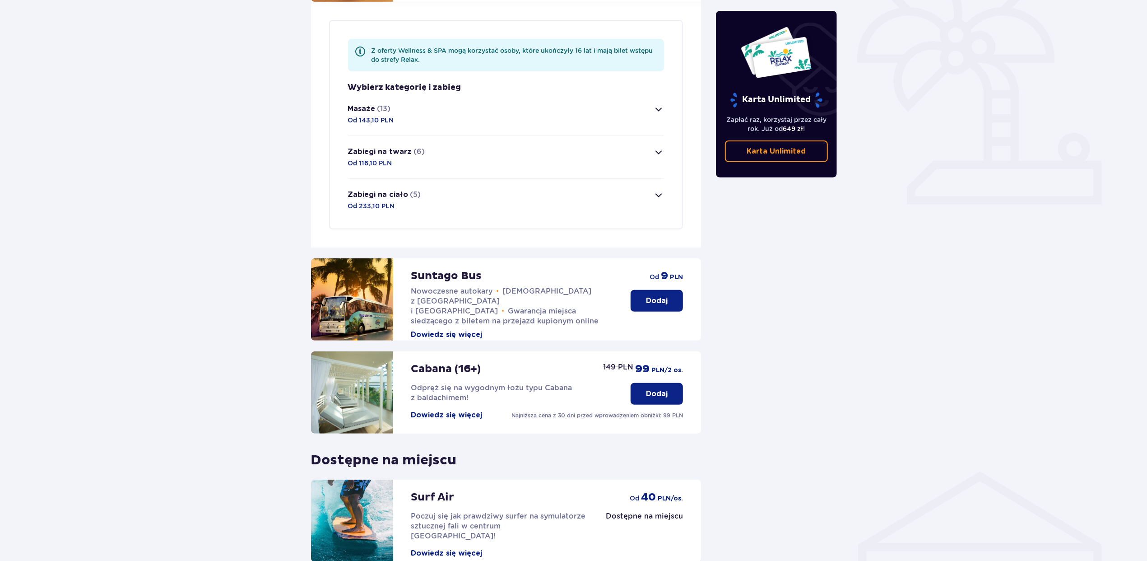
click at [660, 104] on span "button" at bounding box center [658, 109] width 11 height 11
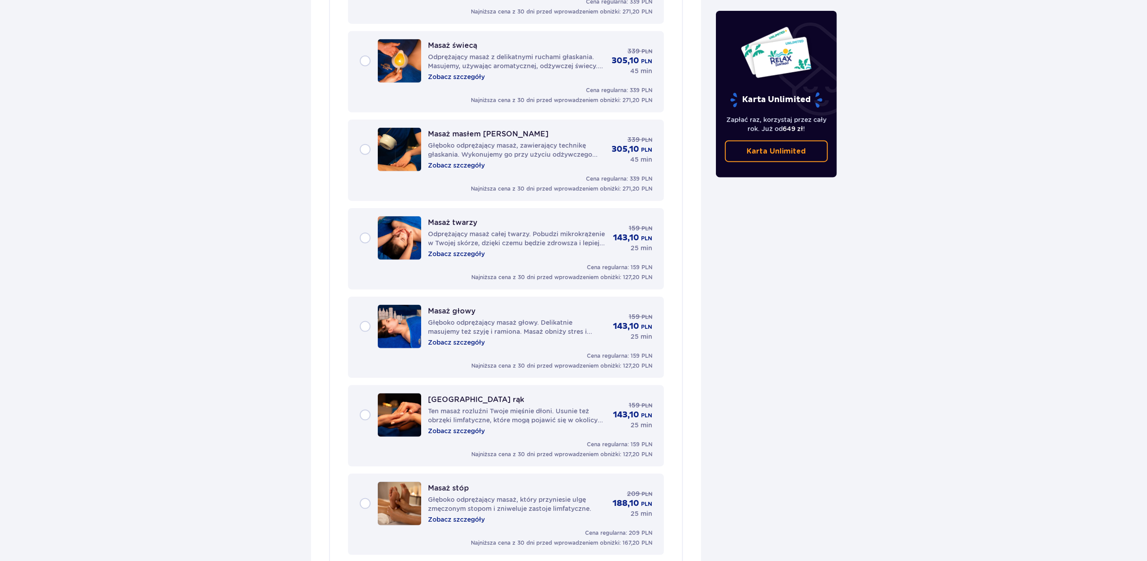
scroll to position [947, 0]
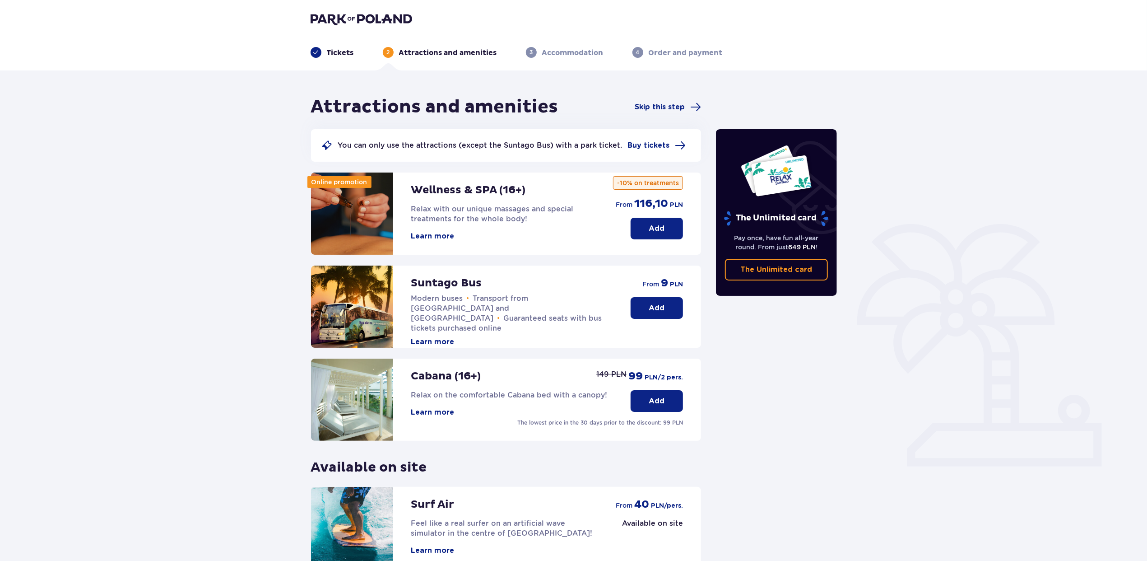
click at [653, 230] on p "Add" at bounding box center [657, 228] width 16 height 10
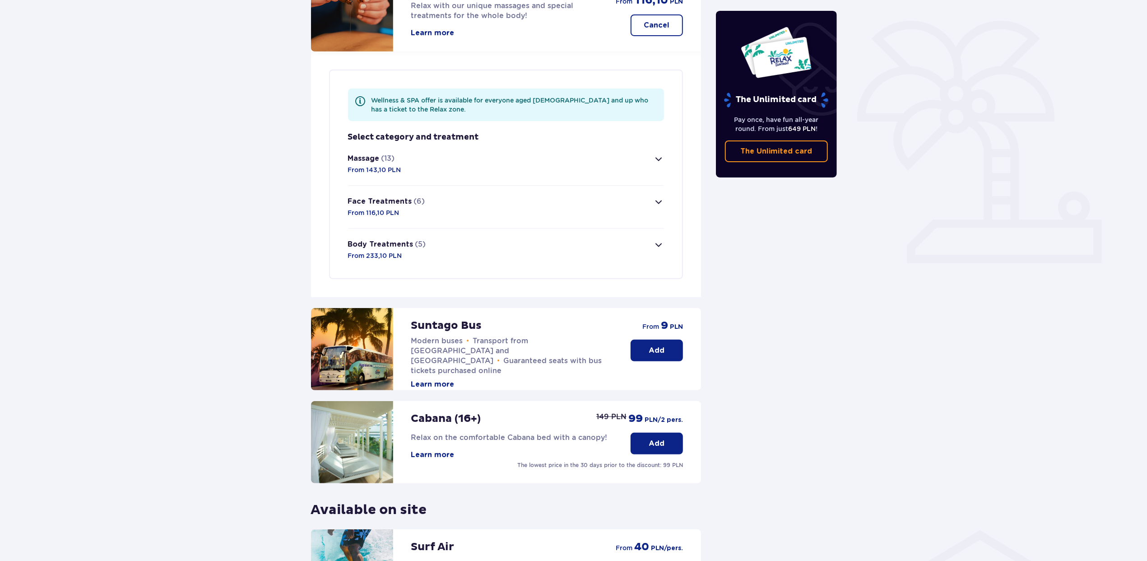
scroll to position [141, 0]
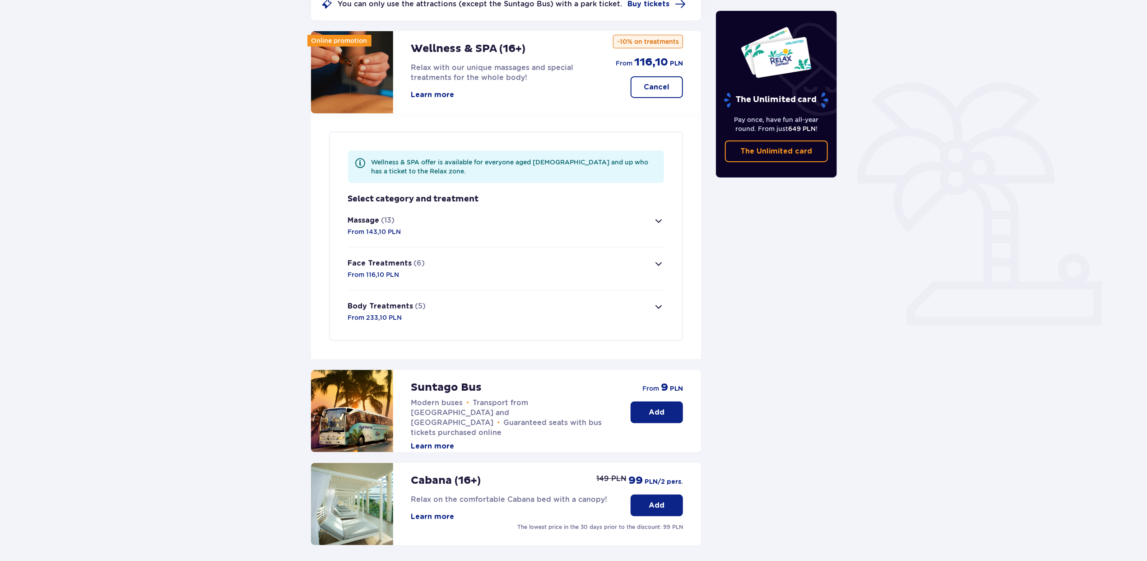
click at [656, 219] on span "button" at bounding box center [658, 220] width 11 height 11
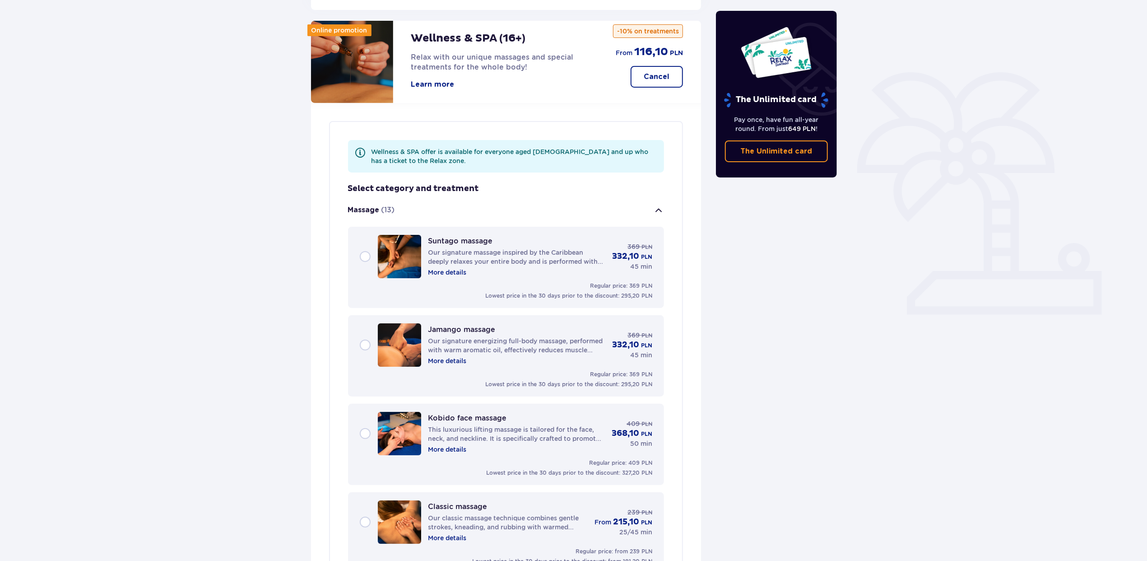
scroll to position [105, 0]
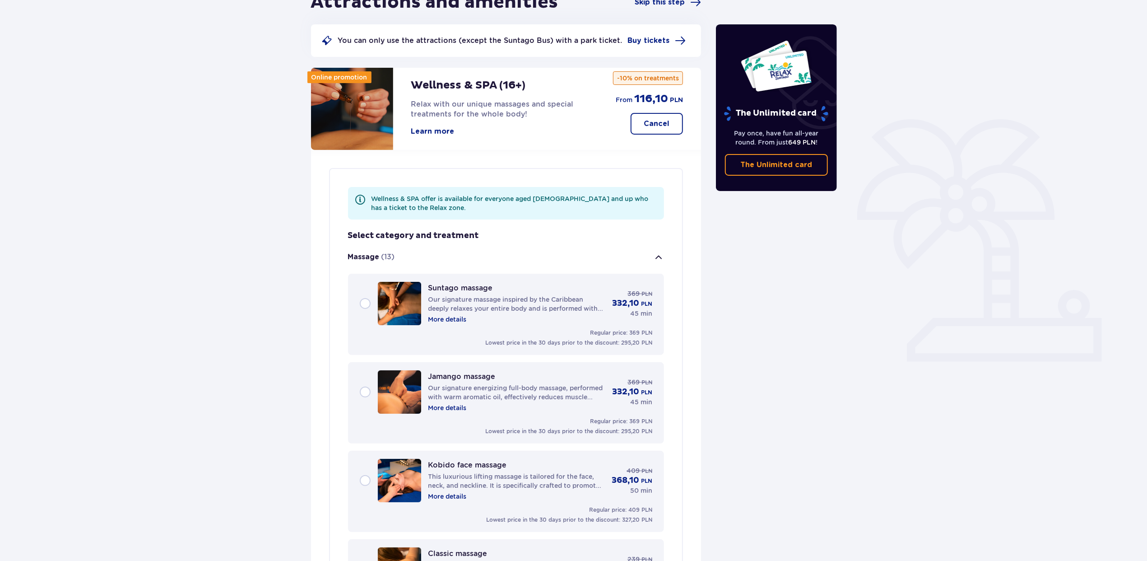
click at [360, 303] on div "Suntago massage Our signature massage inspired by the Caribbean deeply relaxes …" at bounding box center [506, 303] width 293 height 43
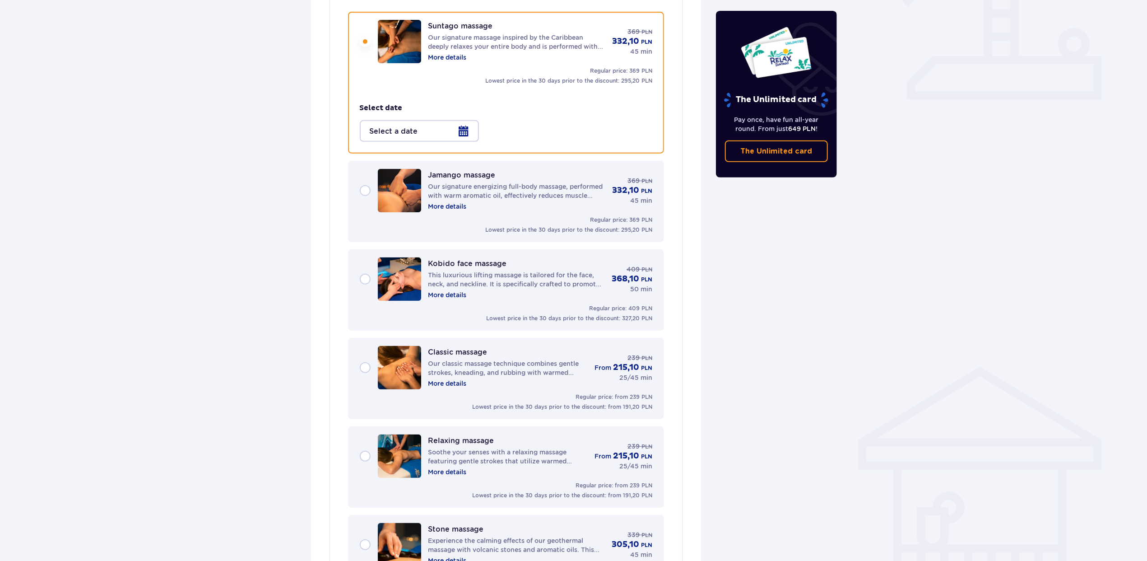
scroll to position [367, 0]
click at [471, 120] on div at bounding box center [419, 131] width 119 height 22
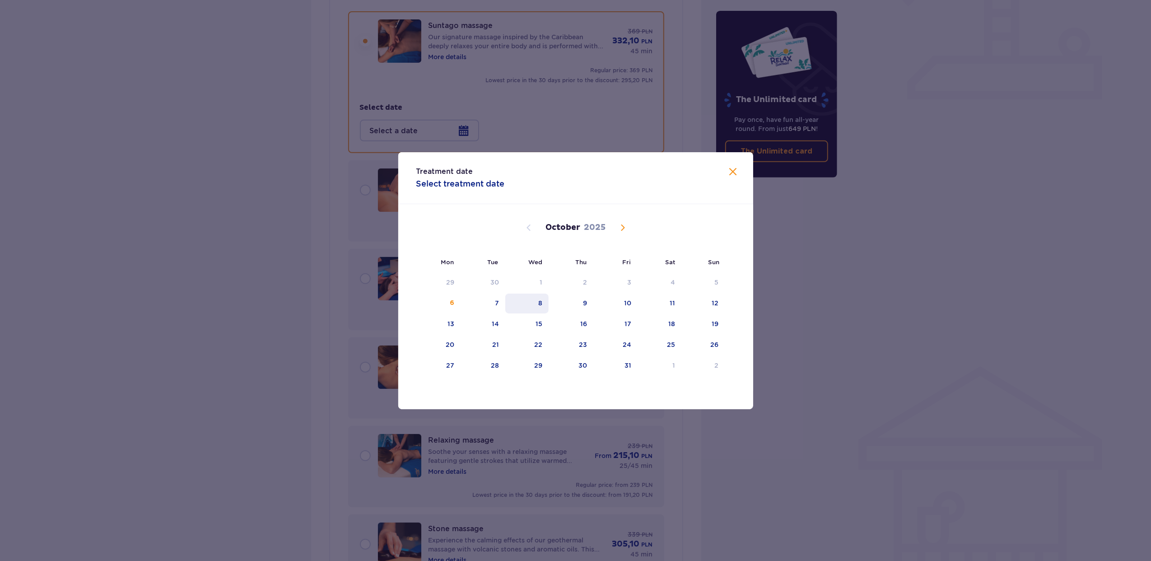
click at [541, 302] on div "8" at bounding box center [540, 302] width 4 height 9
type input "08.10.25"
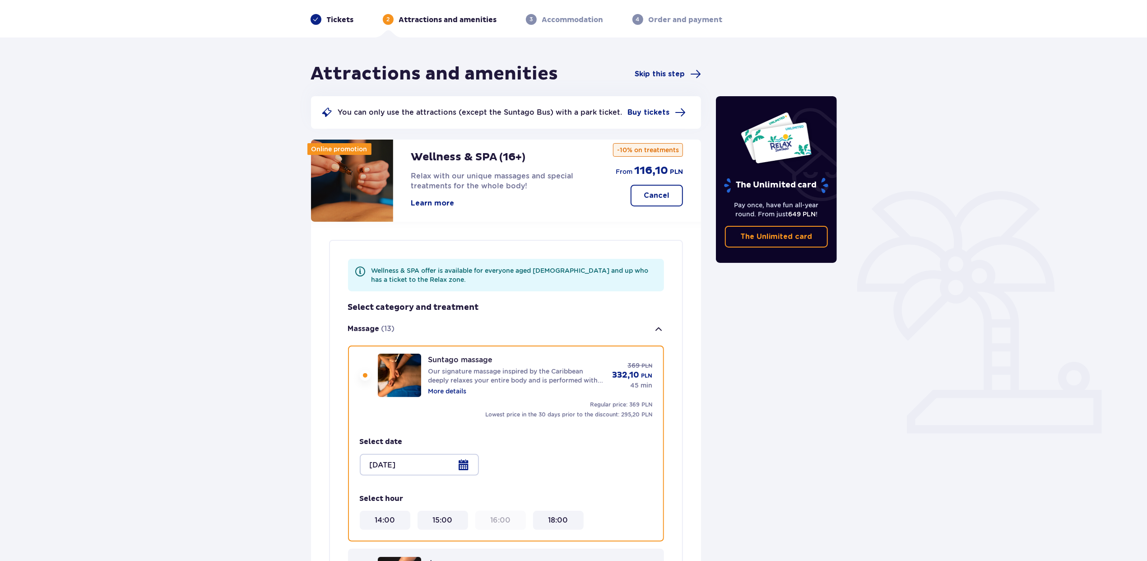
scroll to position [60, 0]
